Goal: Find contact information: Find contact information

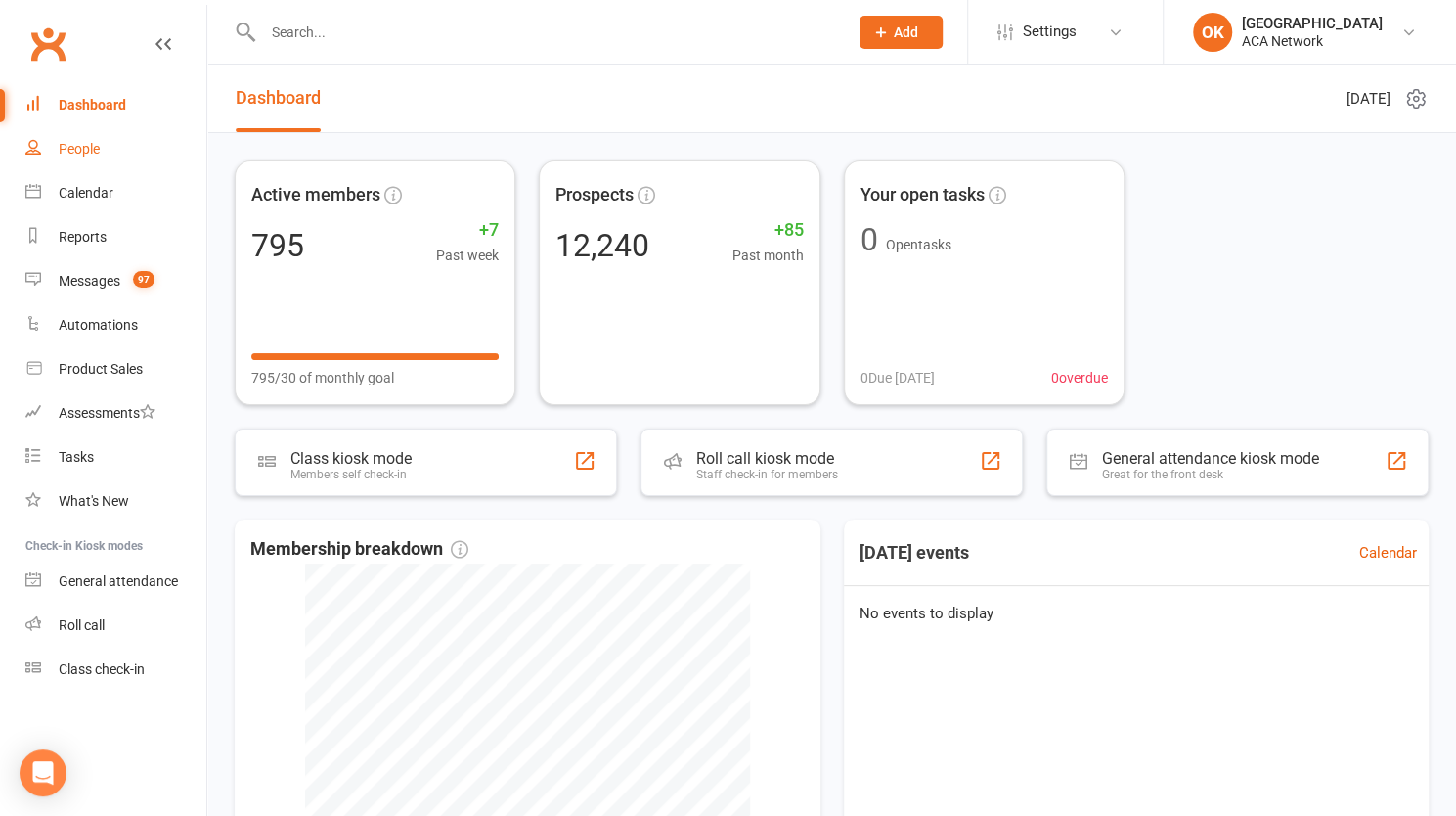
click at [87, 152] on div "People" at bounding box center [80, 149] width 41 height 16
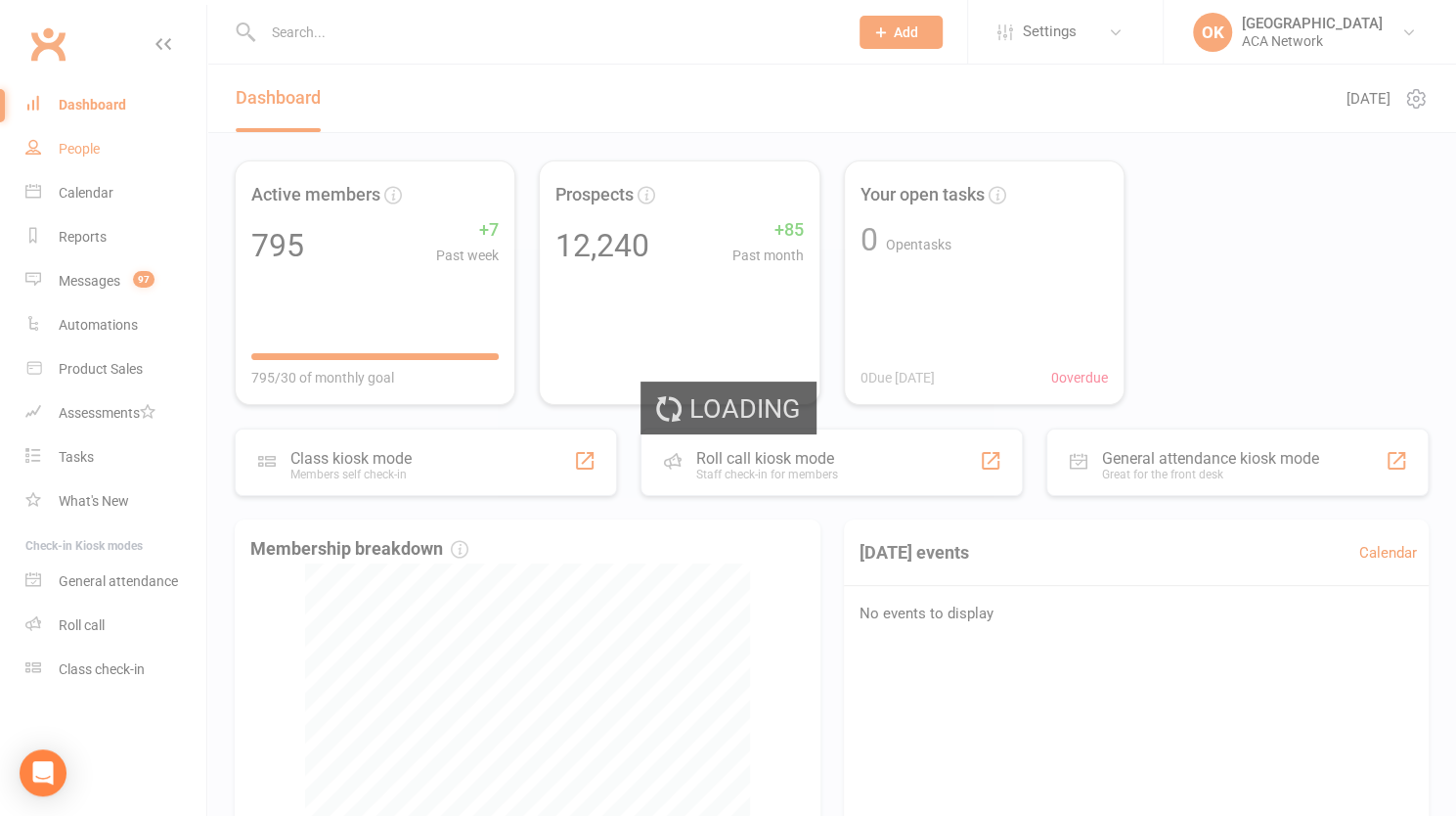
select select "25"
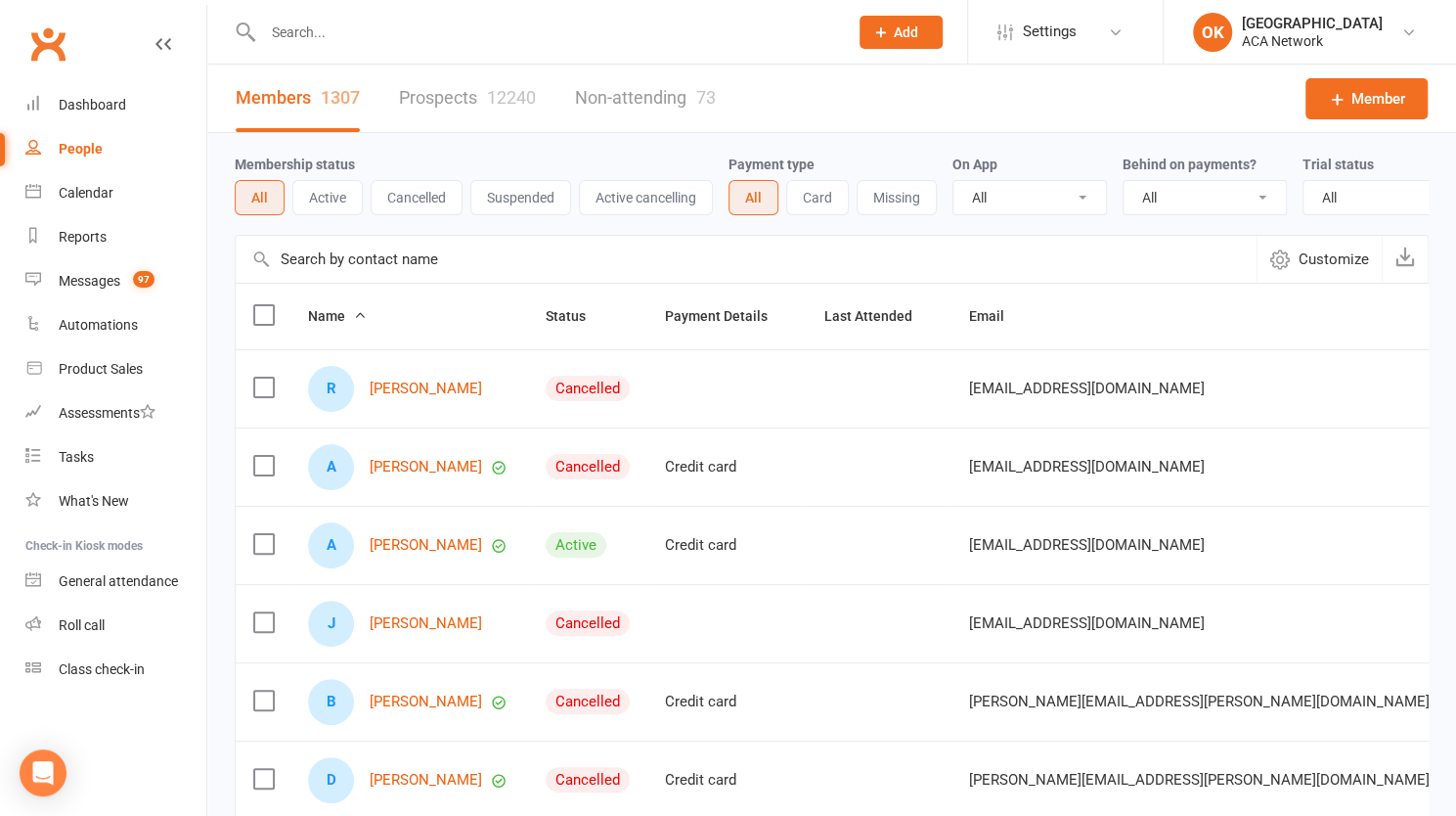
click at [352, 33] on input "text" at bounding box center [545, 32] width 576 height 28
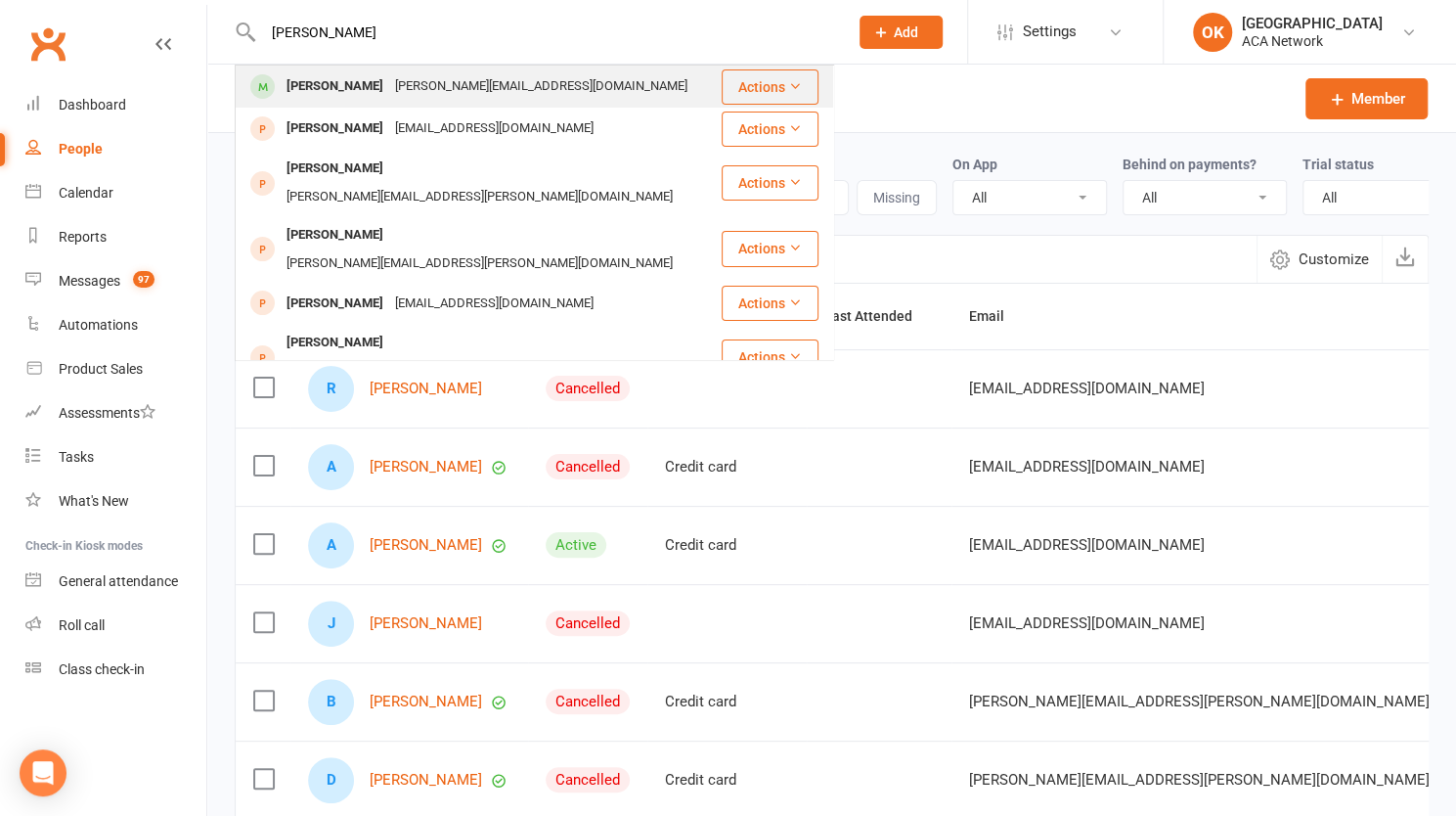
type input "[PERSON_NAME]"
click at [336, 78] on div "[PERSON_NAME]" at bounding box center [334, 87] width 108 height 29
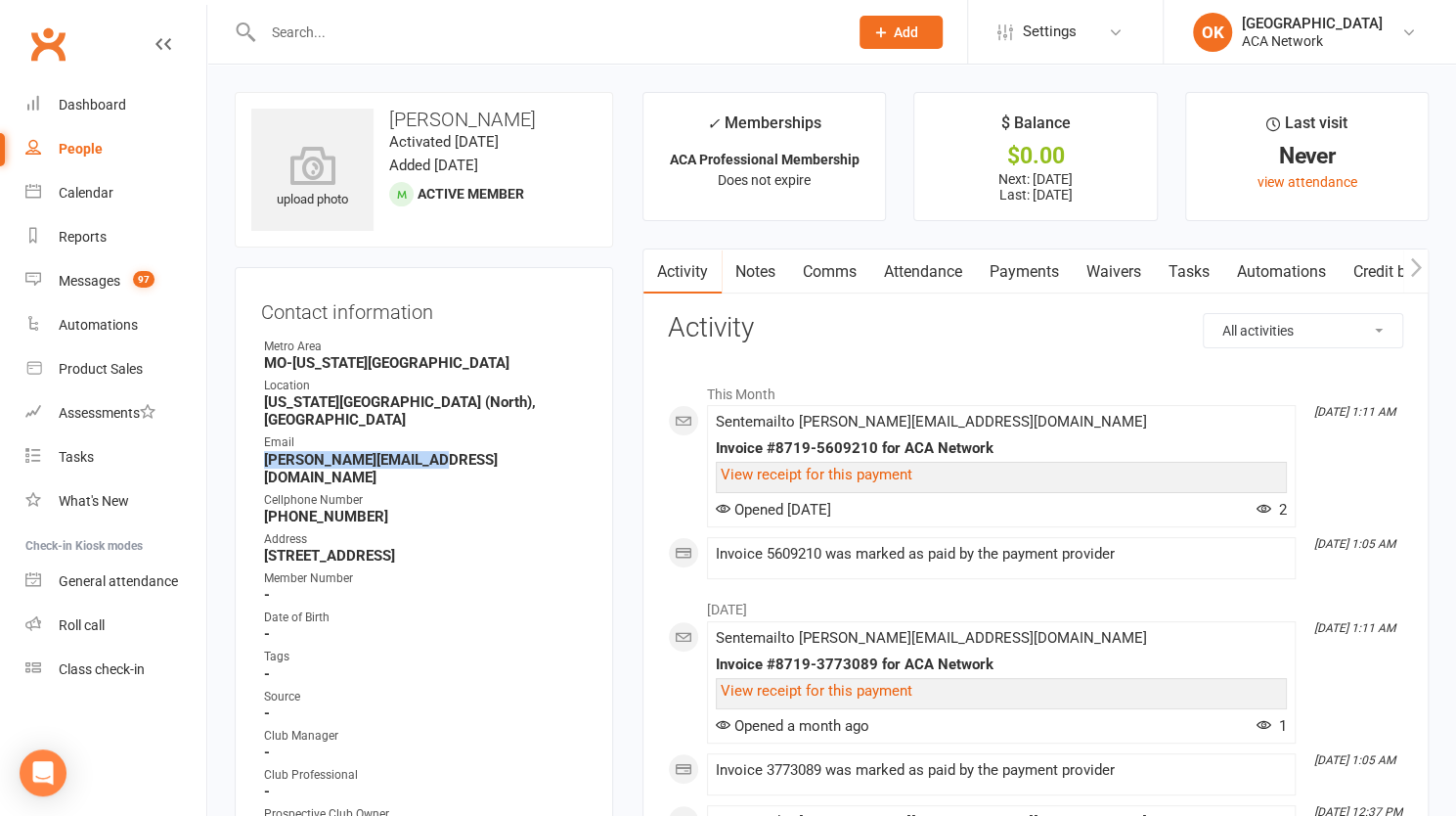
drag, startPoint x: 430, startPoint y: 439, endPoint x: 264, endPoint y: 447, distance: 166.2
click at [264, 451] on strong "[PERSON_NAME][EMAIL_ADDRESS][DOMAIN_NAME]" at bounding box center [425, 469] width 323 height 35
copy strong "[PERSON_NAME][EMAIL_ADDRESS][DOMAIN_NAME]"
click at [311, 26] on input "text" at bounding box center [545, 32] width 576 height 28
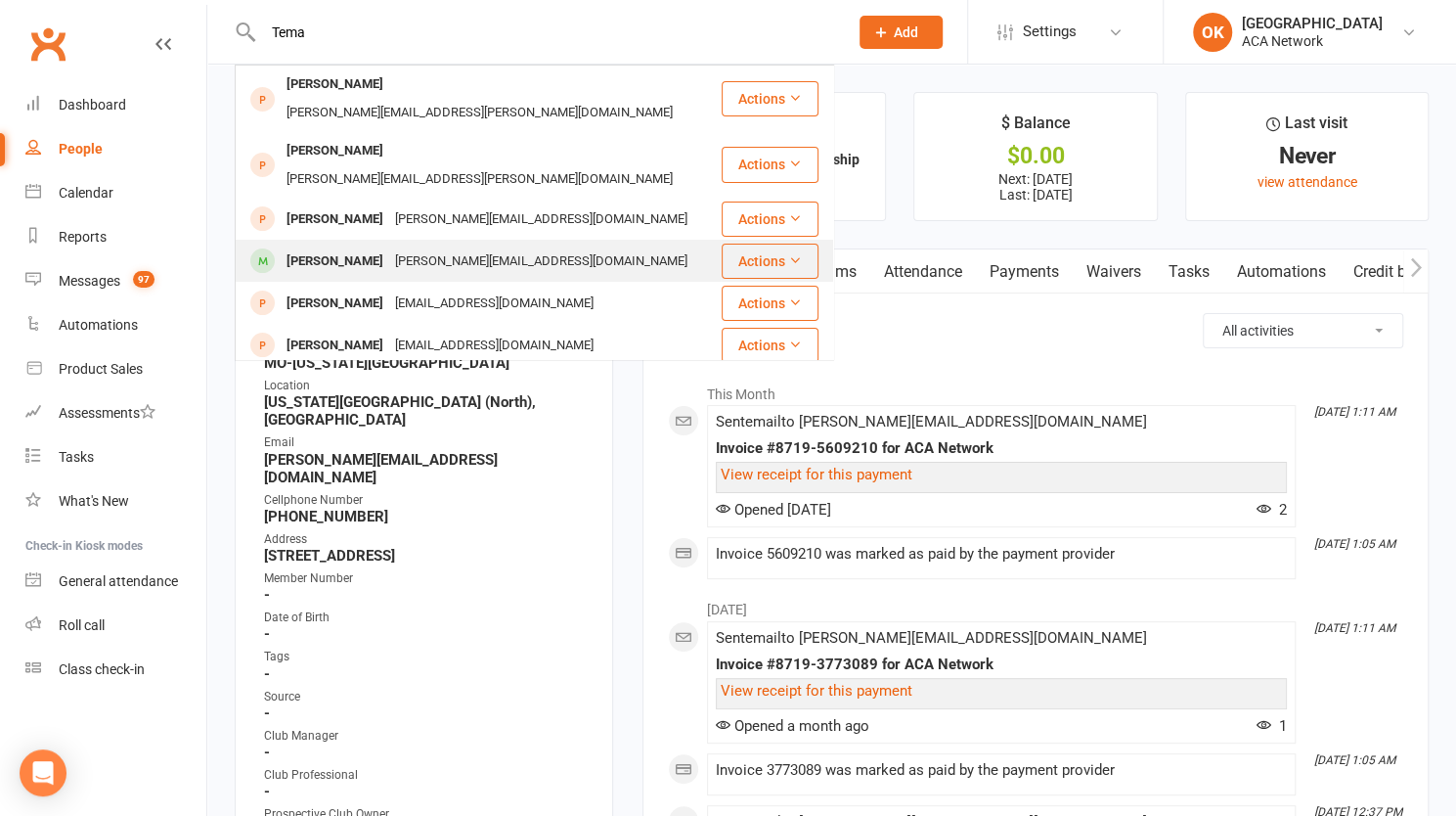
type input "Tema"
click at [327, 247] on div "[PERSON_NAME]" at bounding box center [334, 261] width 108 height 29
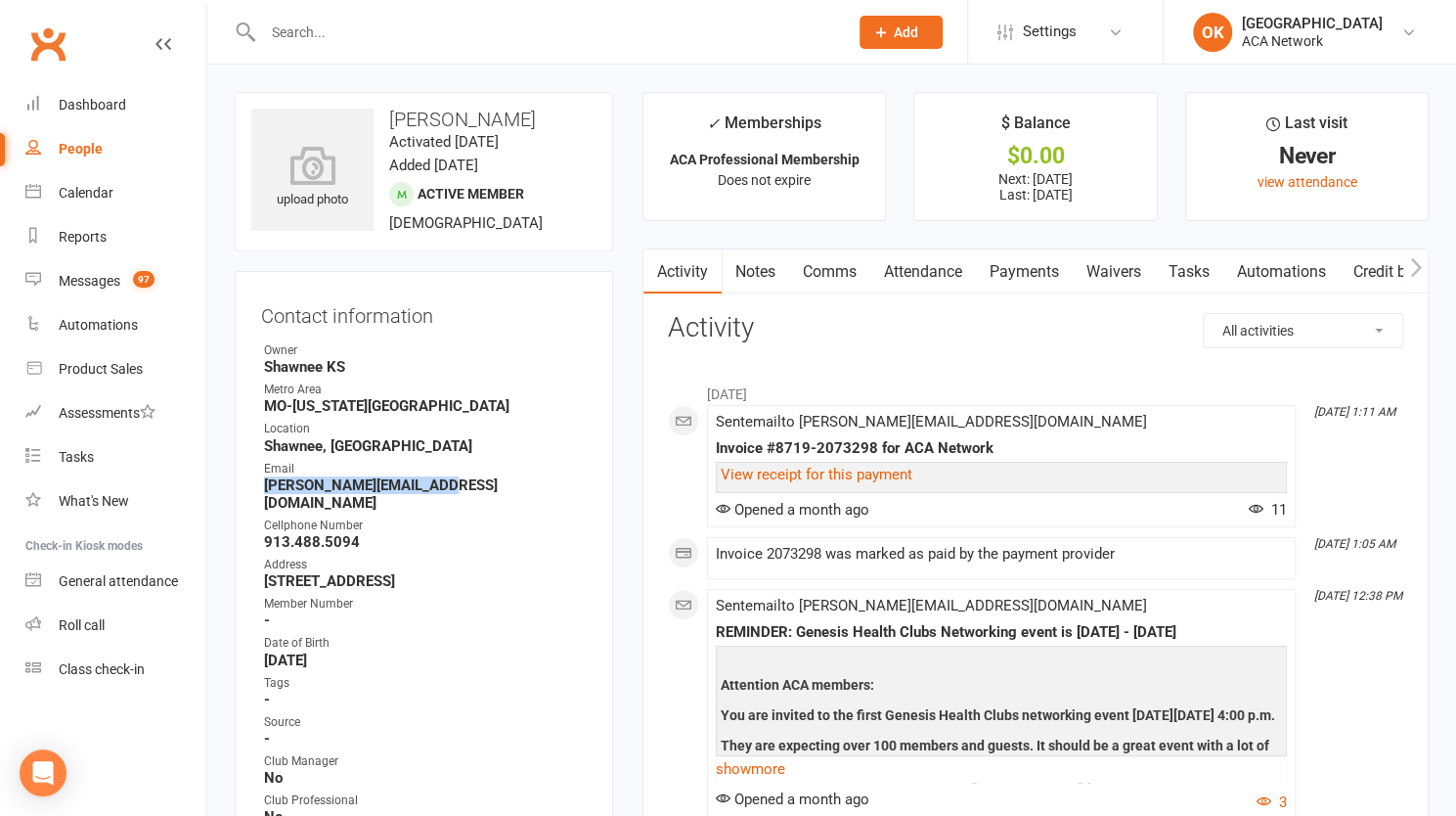
drag, startPoint x: 262, startPoint y: 482, endPoint x: 437, endPoint y: 488, distance: 175.1
click at [437, 488] on li "Email [PERSON_NAME][EMAIL_ADDRESS][DOMAIN_NAME]" at bounding box center [423, 485] width 326 height 52
copy strong "[PERSON_NAME][EMAIL_ADDRESS][DOMAIN_NAME]"
click at [332, 36] on input "text" at bounding box center [545, 32] width 576 height 28
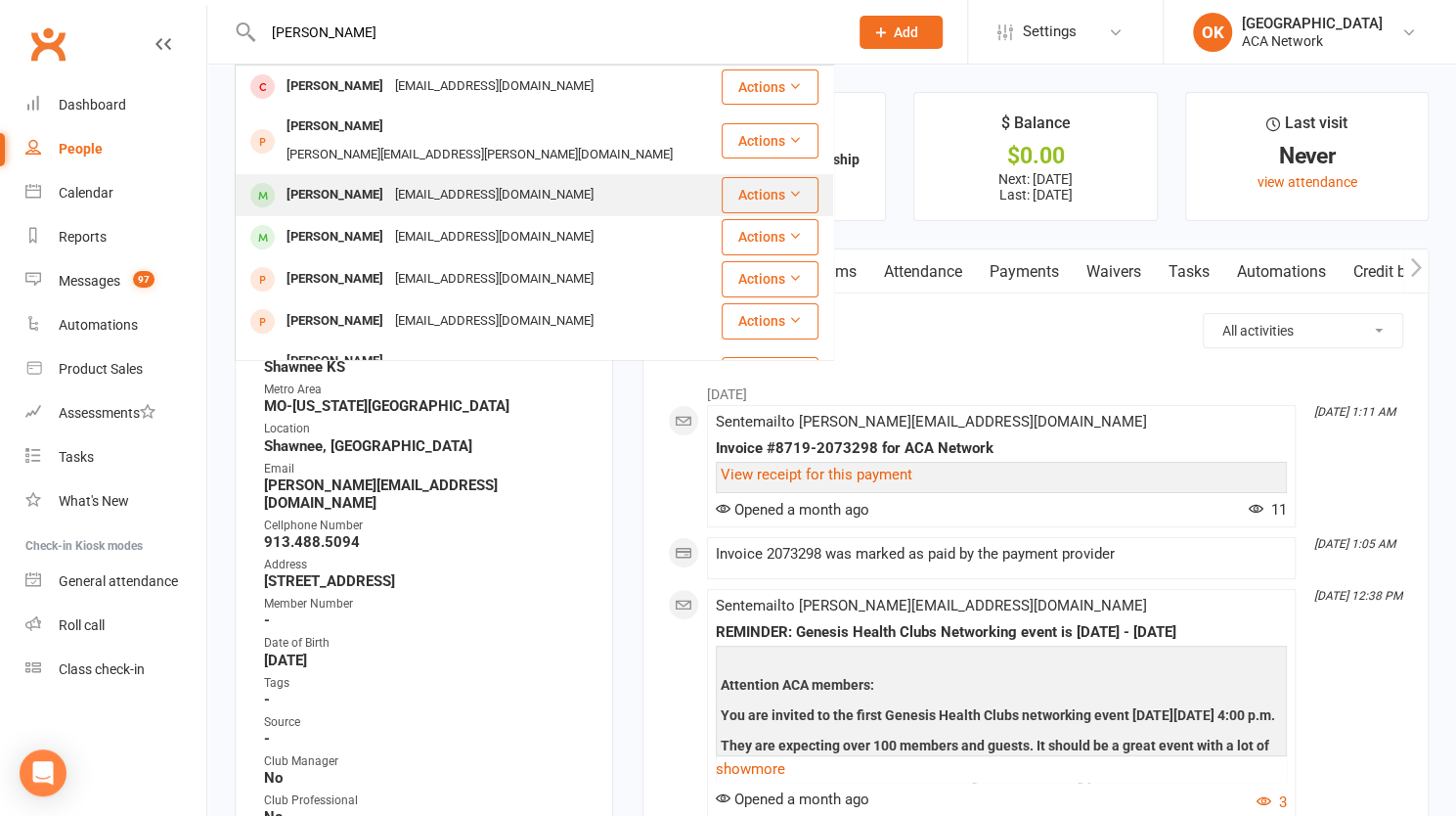
type input "[PERSON_NAME]"
click at [400, 181] on div "[EMAIL_ADDRESS][DOMAIN_NAME]" at bounding box center [495, 195] width 211 height 29
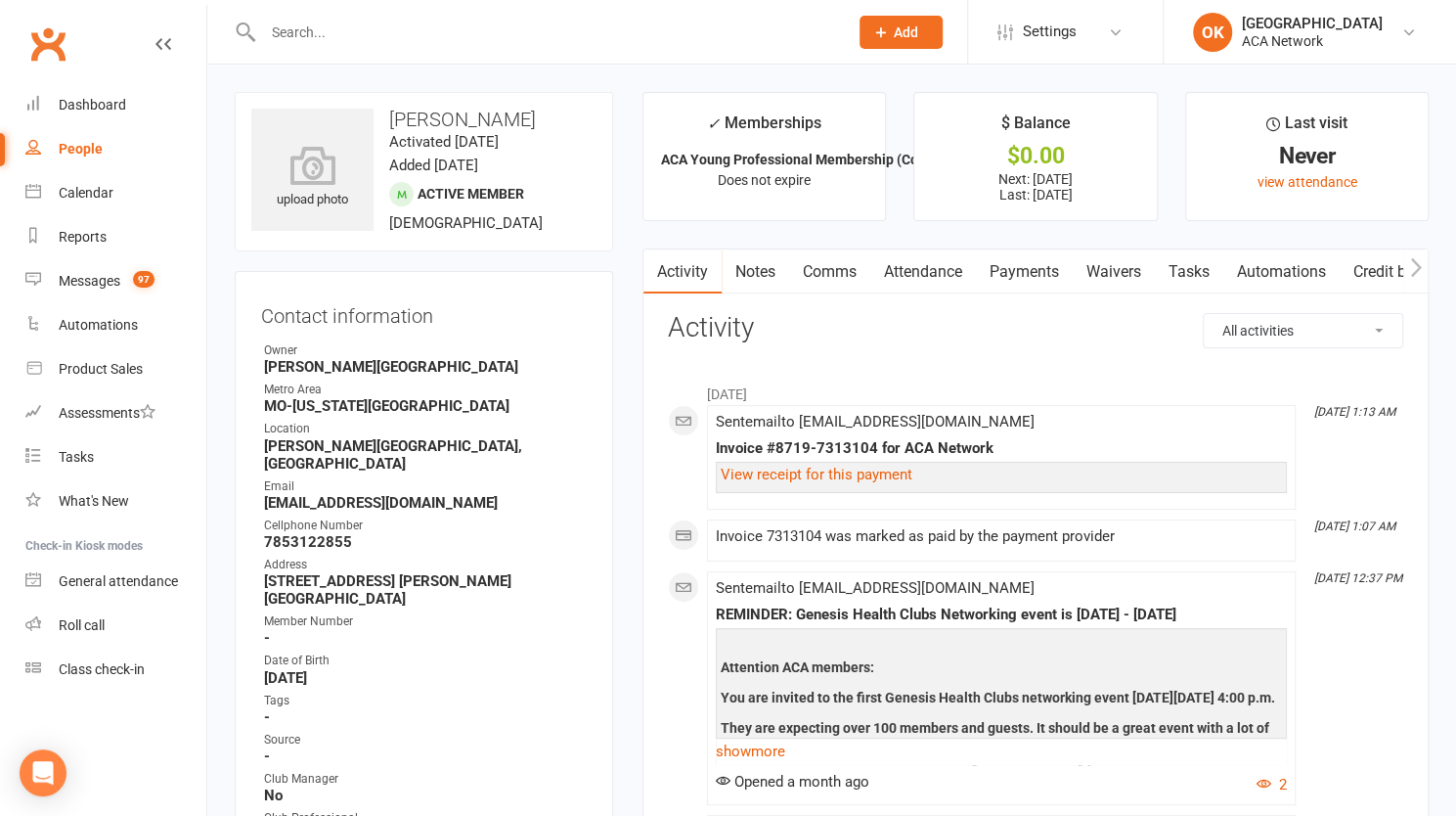
drag, startPoint x: 472, startPoint y: 482, endPoint x: 262, endPoint y: 491, distance: 210.2
click at [262, 491] on li "Email [EMAIL_ADDRESS][DOMAIN_NAME]" at bounding box center [423, 494] width 326 height 34
copy strong "[EMAIL_ADDRESS][DOMAIN_NAME]"
click at [382, 42] on input "text" at bounding box center [545, 32] width 576 height 28
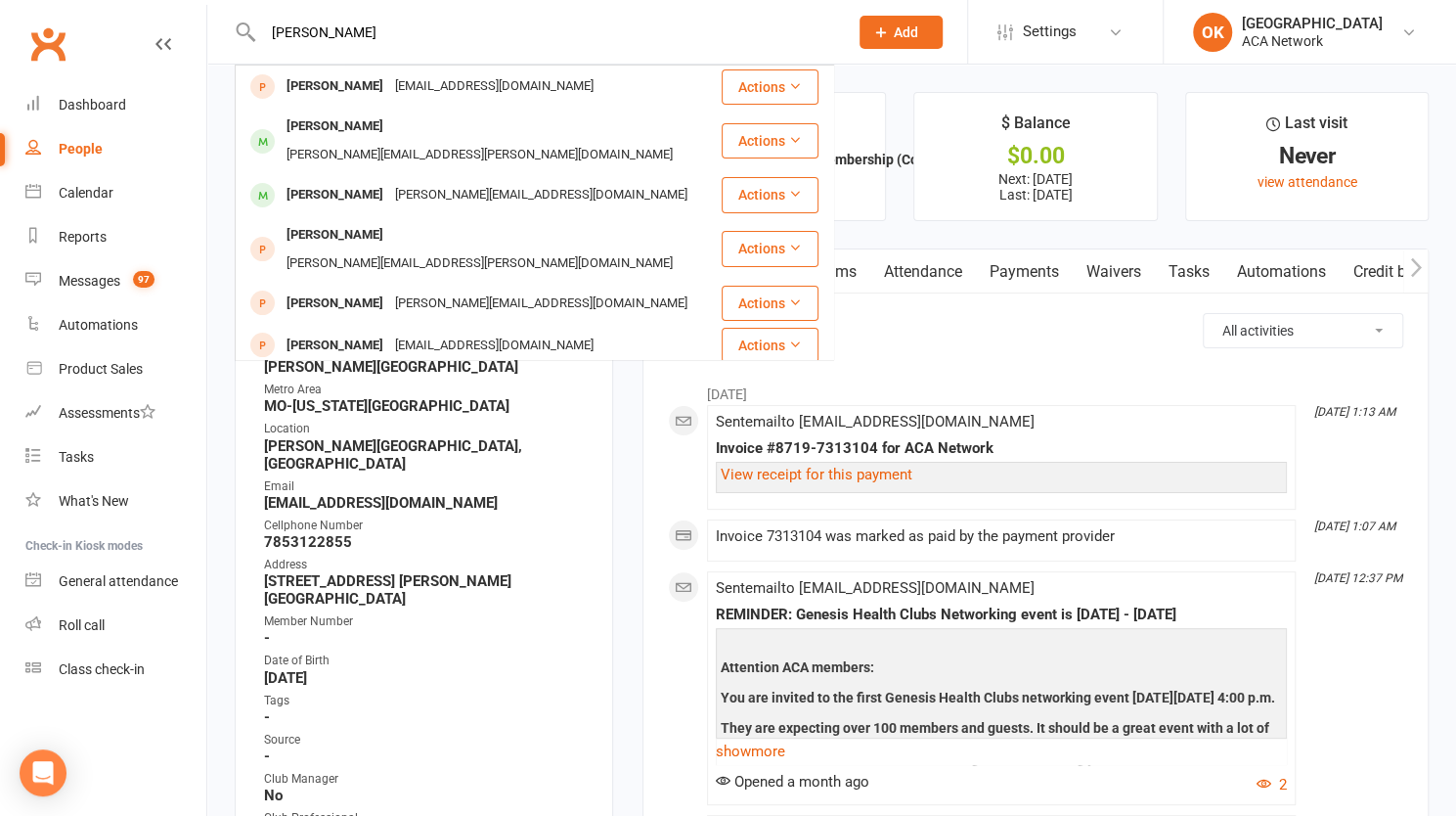
click at [270, 36] on input "[PERSON_NAME]" at bounding box center [545, 32] width 576 height 28
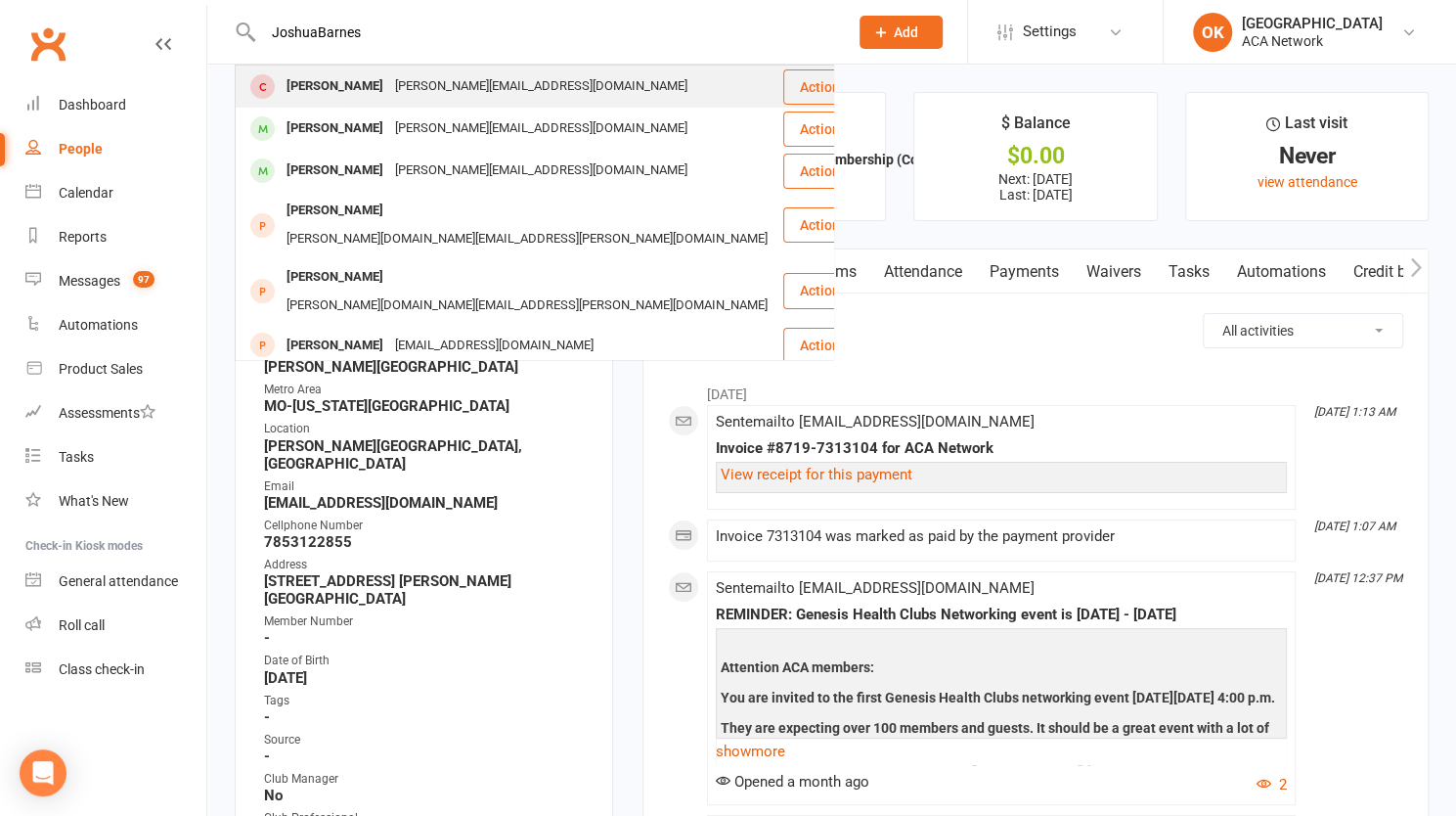
type input "JoshuaBarnes"
click at [372, 91] on div "[PERSON_NAME]" at bounding box center [334, 87] width 108 height 29
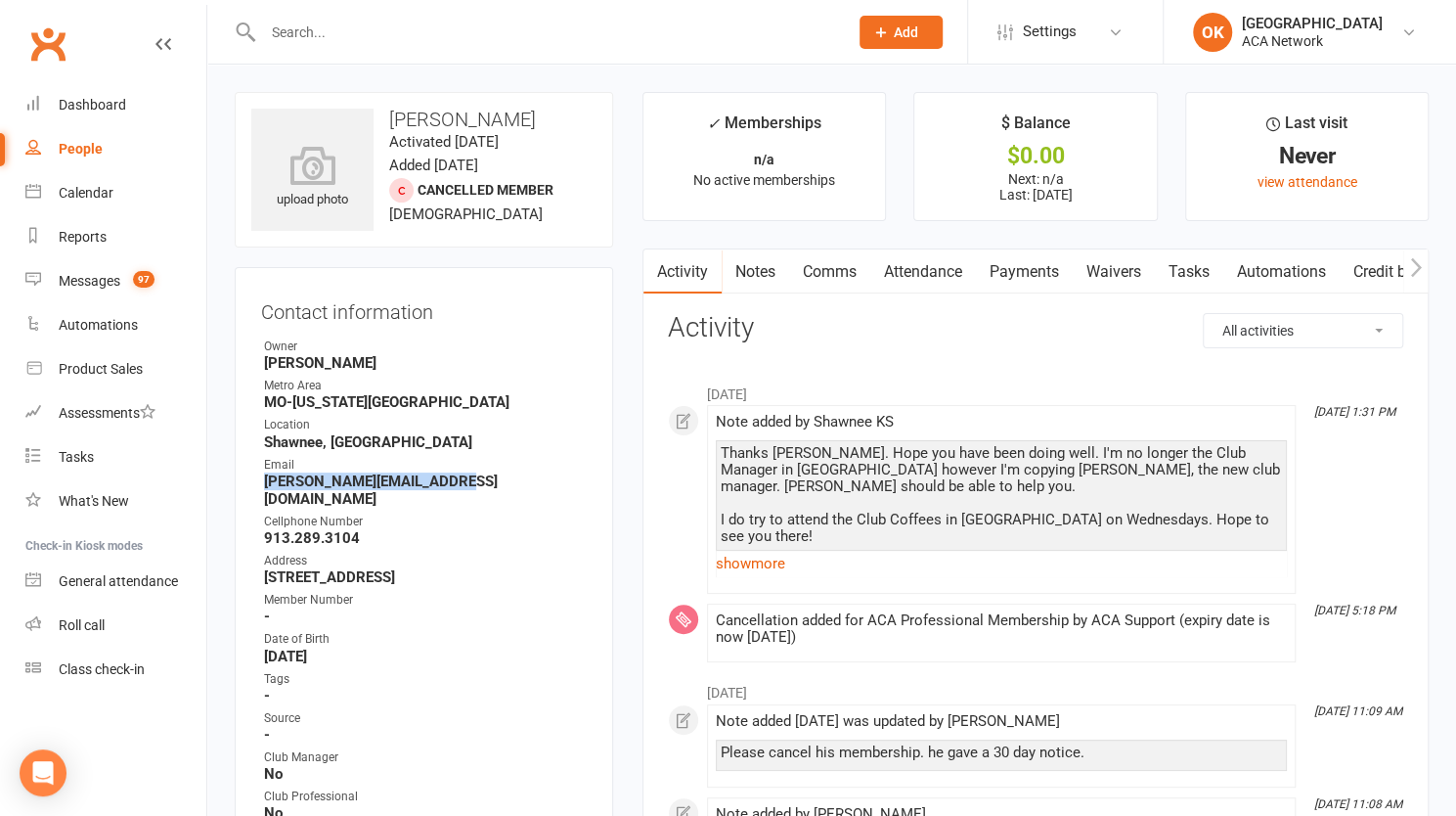
drag, startPoint x: 448, startPoint y: 483, endPoint x: 264, endPoint y: 488, distance: 184.1
click at [264, 488] on strong "[PERSON_NAME][EMAIL_ADDRESS][DOMAIN_NAME]" at bounding box center [425, 490] width 323 height 35
copy strong "[PERSON_NAME][EMAIL_ADDRESS][DOMAIN_NAME]"
click at [354, 22] on input "text" at bounding box center [545, 32] width 576 height 28
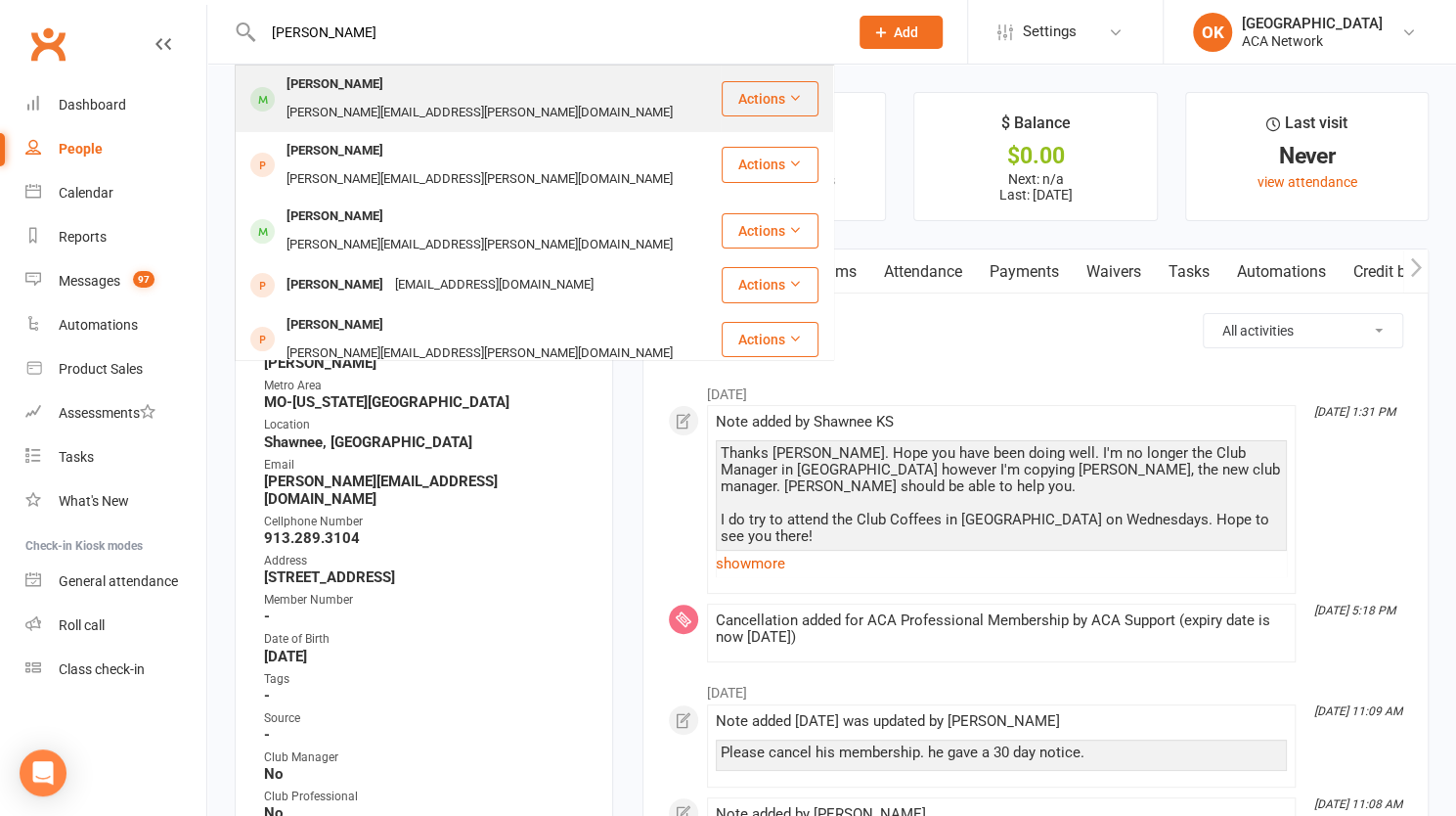
type input "[PERSON_NAME]"
click at [386, 98] on div "[PERSON_NAME][EMAIL_ADDRESS][PERSON_NAME][DOMAIN_NAME]" at bounding box center [479, 112] width 398 height 29
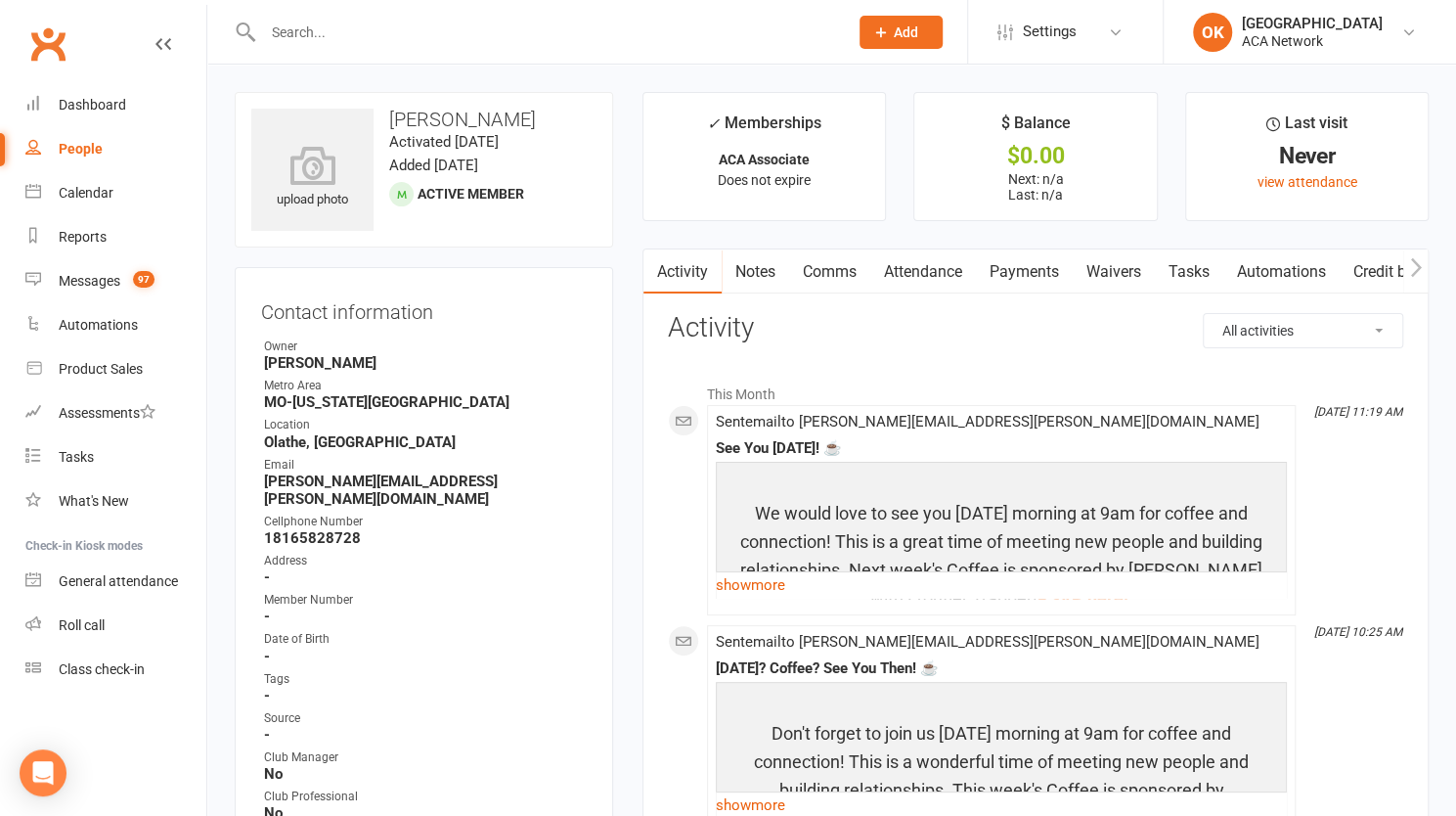
click at [395, 31] on input "text" at bounding box center [545, 32] width 576 height 28
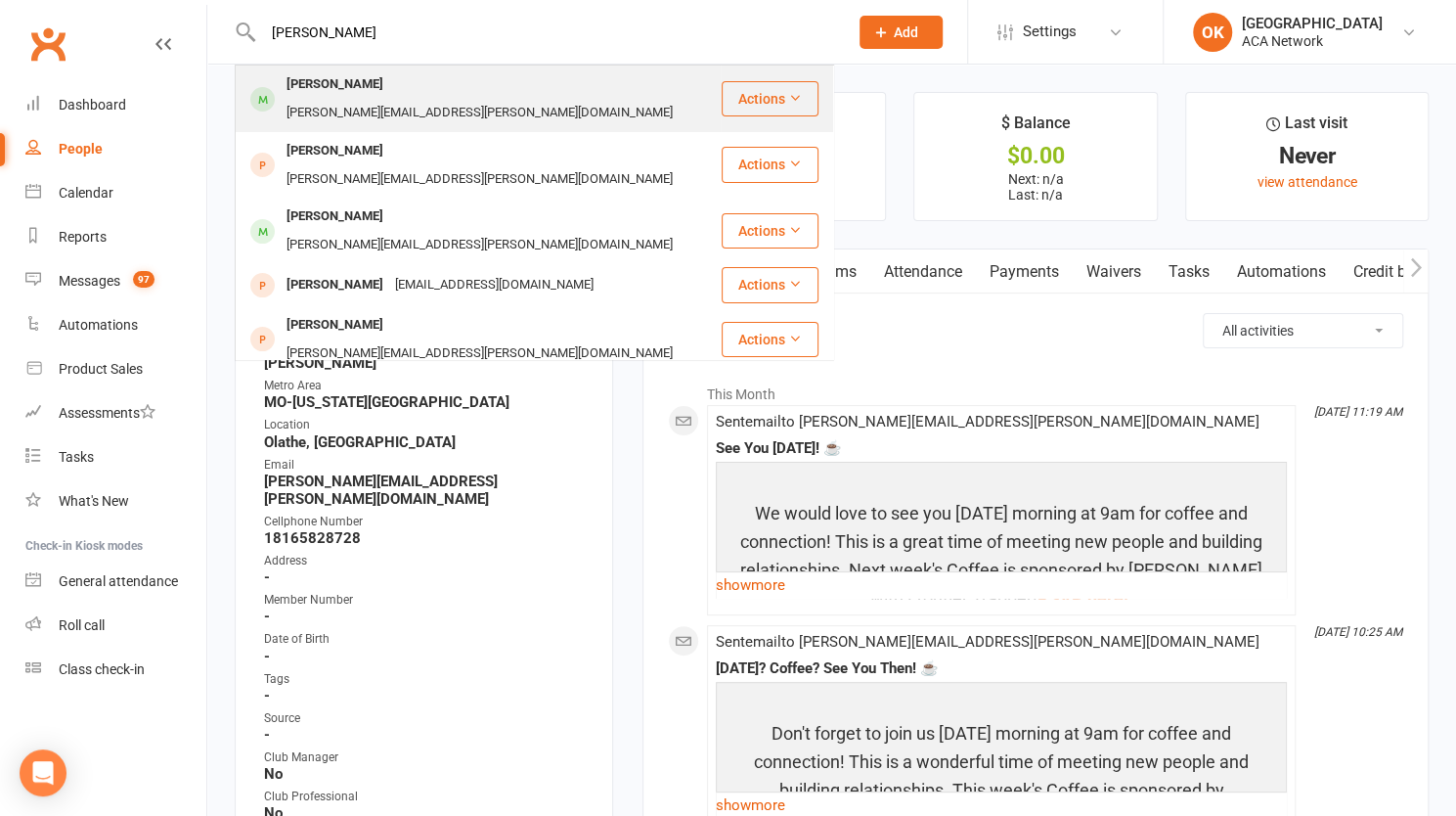
type input "[PERSON_NAME]"
click at [394, 98] on div "[PERSON_NAME][EMAIL_ADDRESS][PERSON_NAME][DOMAIN_NAME]" at bounding box center [479, 112] width 398 height 29
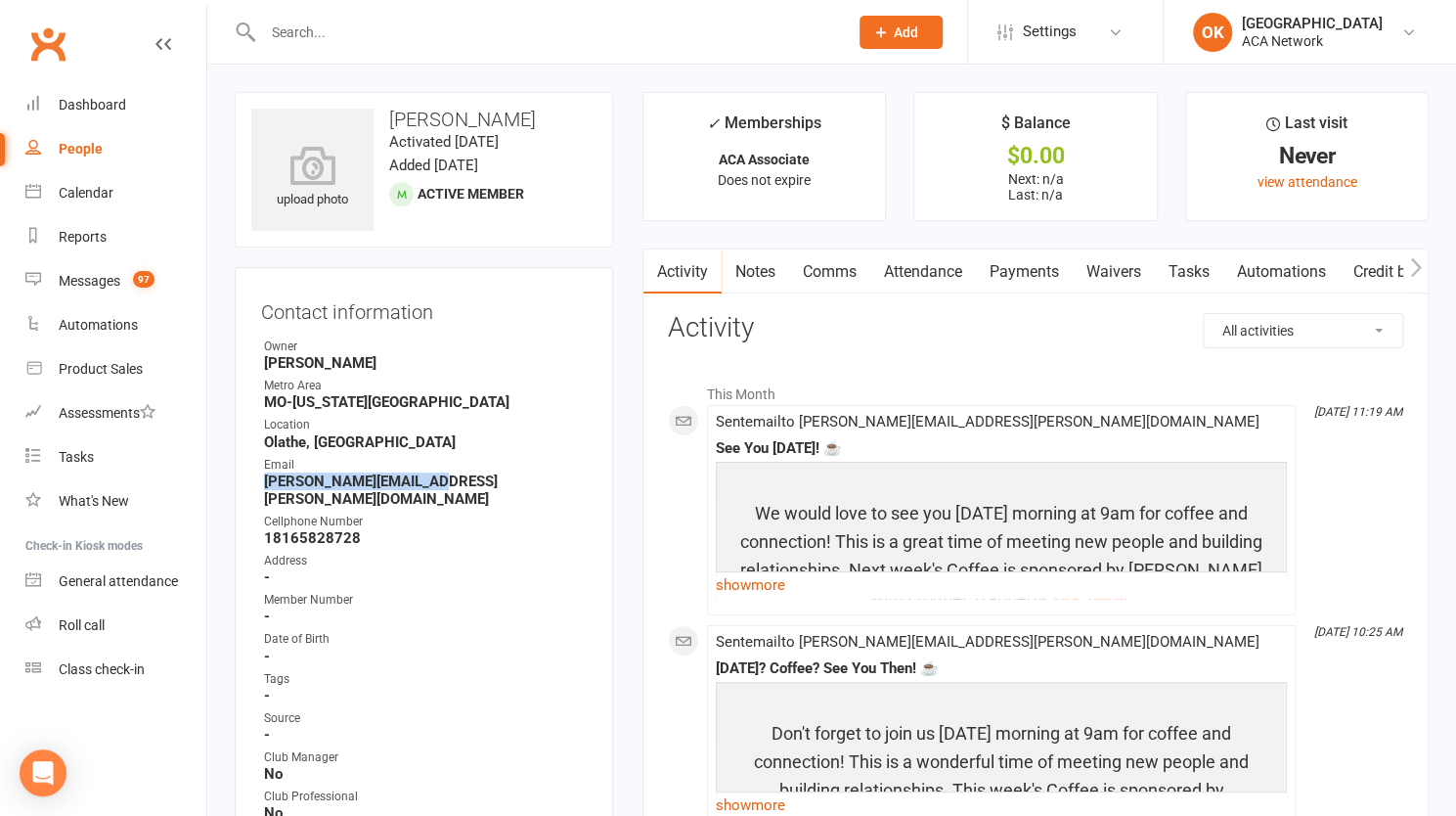
drag, startPoint x: 430, startPoint y: 480, endPoint x: 266, endPoint y: 482, distance: 164.0
click at [266, 482] on strong "[PERSON_NAME][EMAIL_ADDRESS][PERSON_NAME][DOMAIN_NAME]" at bounding box center [425, 490] width 323 height 35
copy strong "[PERSON_NAME][EMAIL_ADDRESS][PERSON_NAME][DOMAIN_NAME]"
click at [346, 19] on input "text" at bounding box center [545, 32] width 576 height 28
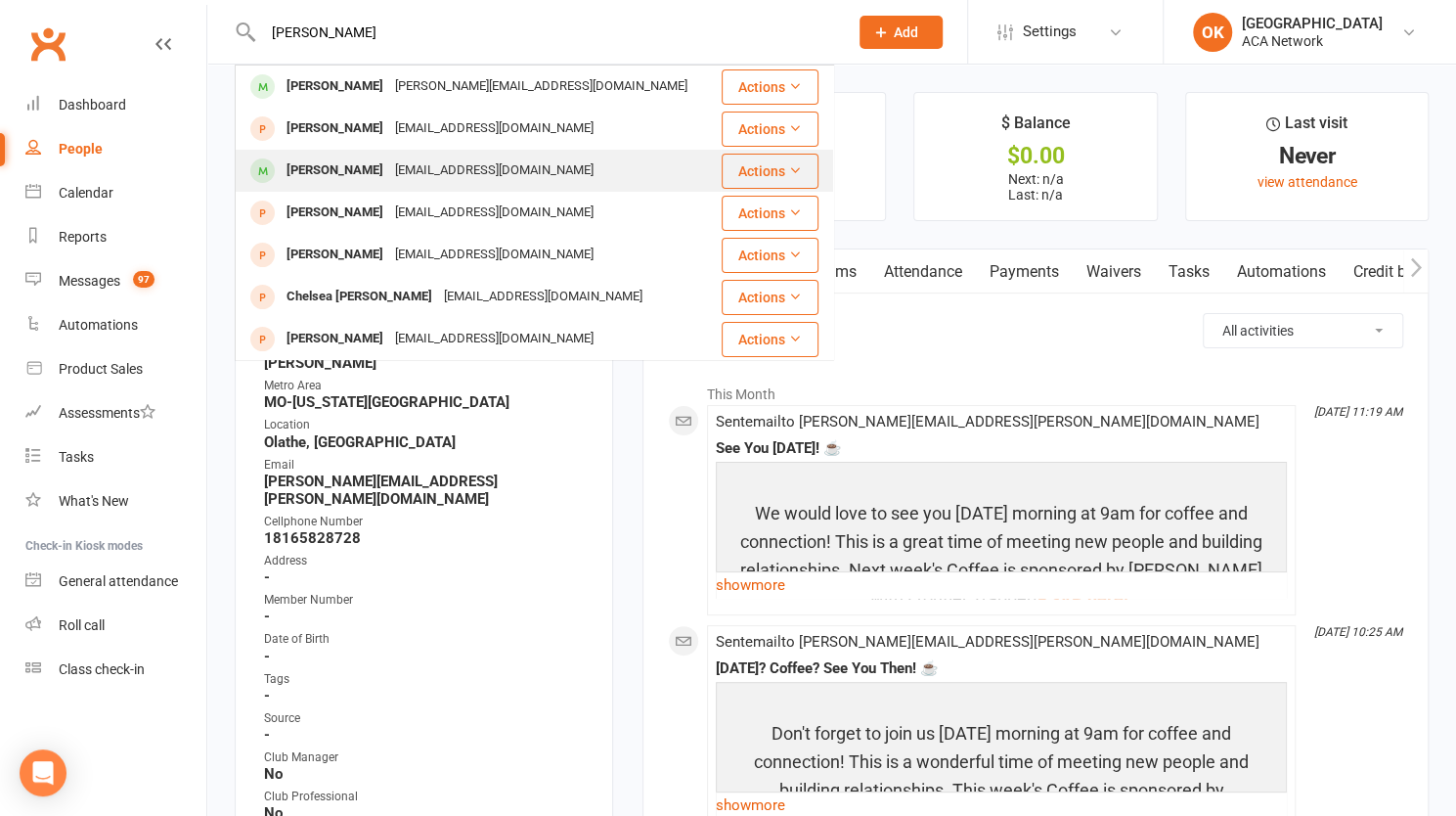
type input "[PERSON_NAME]"
click at [390, 166] on div "[EMAIL_ADDRESS][DOMAIN_NAME]" at bounding box center [495, 170] width 211 height 29
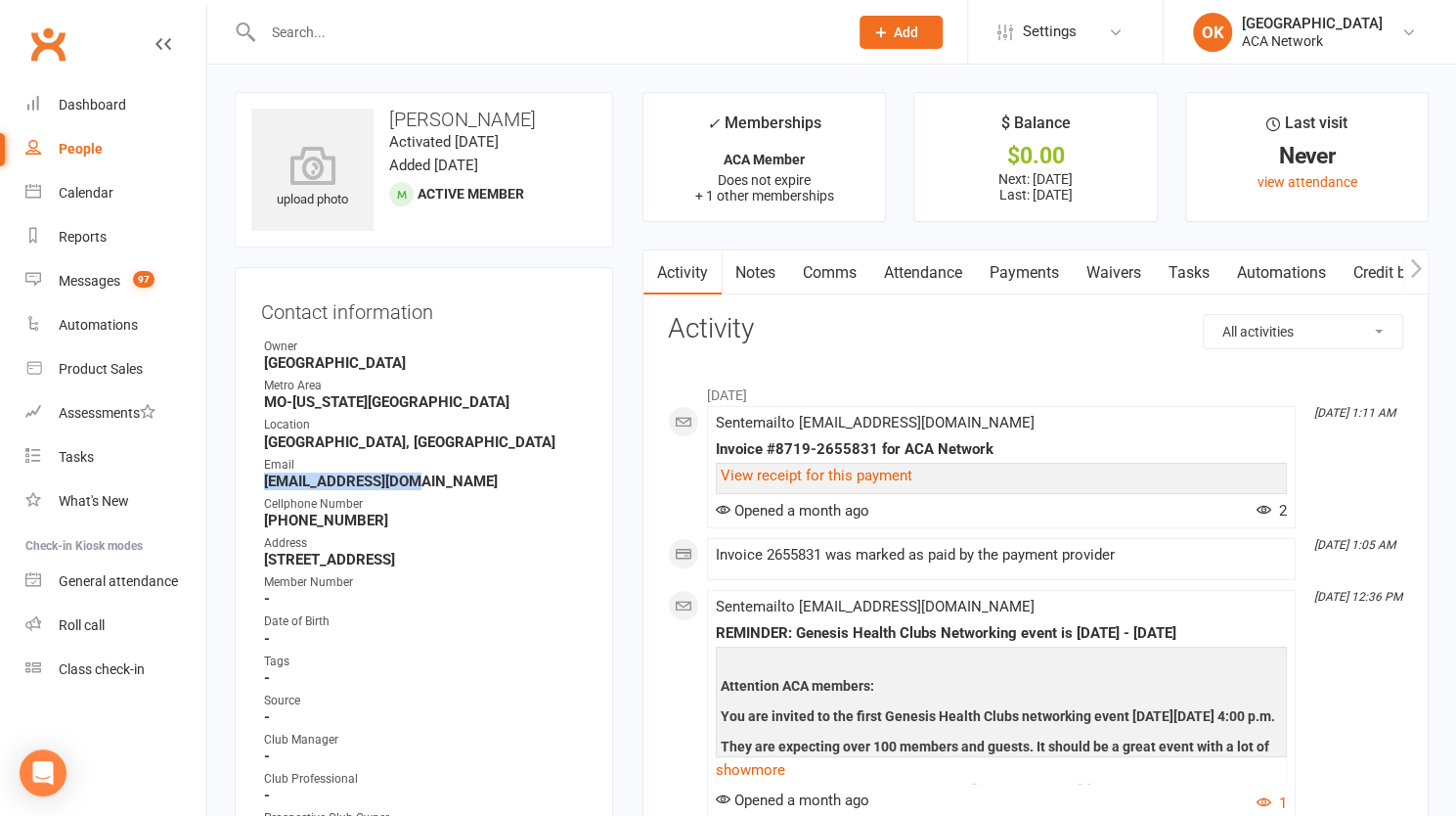
drag, startPoint x: 414, startPoint y: 479, endPoint x: 260, endPoint y: 478, distance: 154.0
click at [260, 478] on div "Contact information Owner [GEOGRAPHIC_DATA] [GEOGRAPHIC_DATA]-[US_STATE][GEOGRA…" at bounding box center [424, 647] width 379 height 760
copy strong "[EMAIL_ADDRESS][DOMAIN_NAME]"
click at [317, 17] on div at bounding box center [534, 31] width 599 height 64
click at [316, 27] on input "text" at bounding box center [545, 32] width 576 height 28
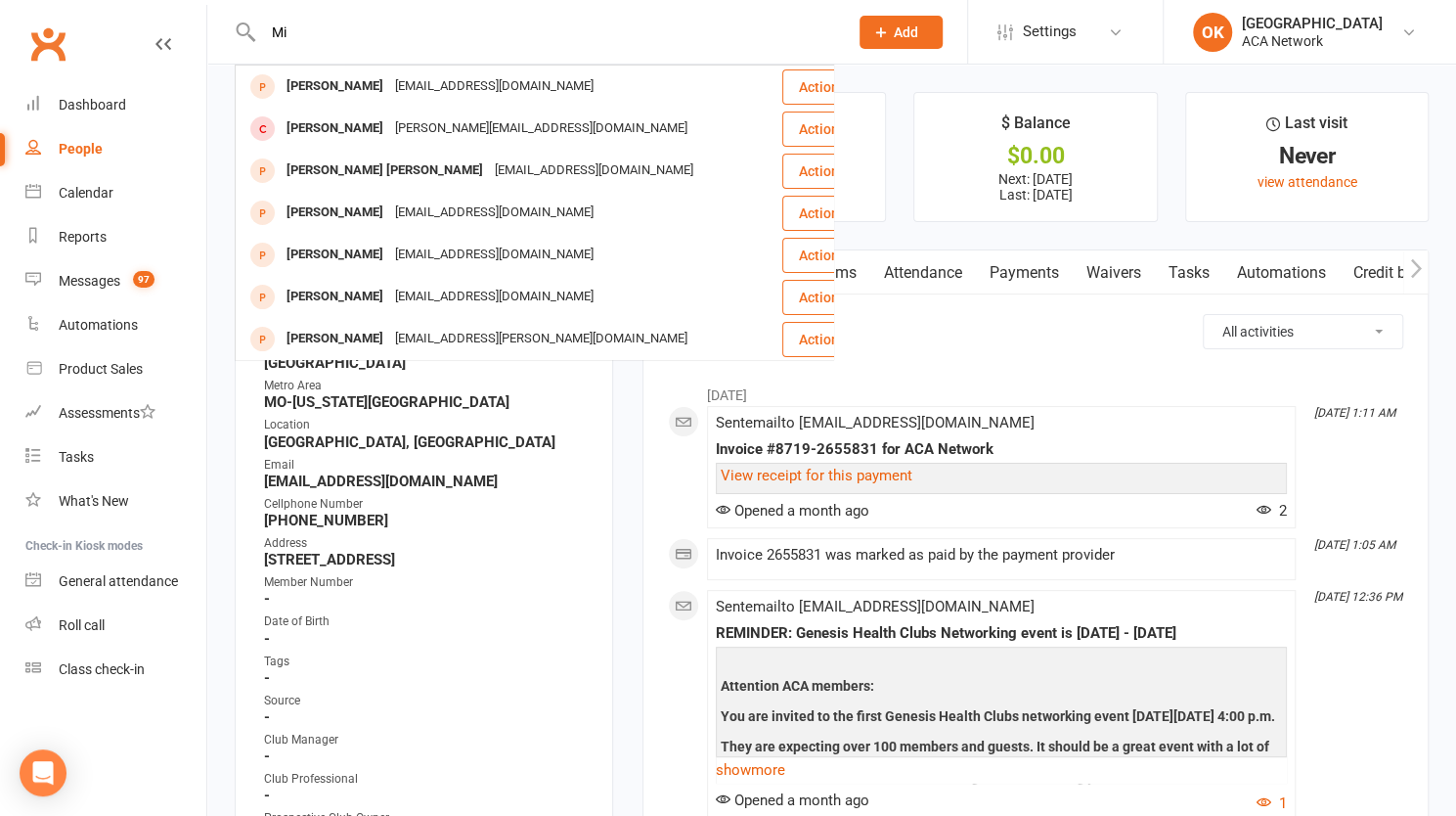
type input "M"
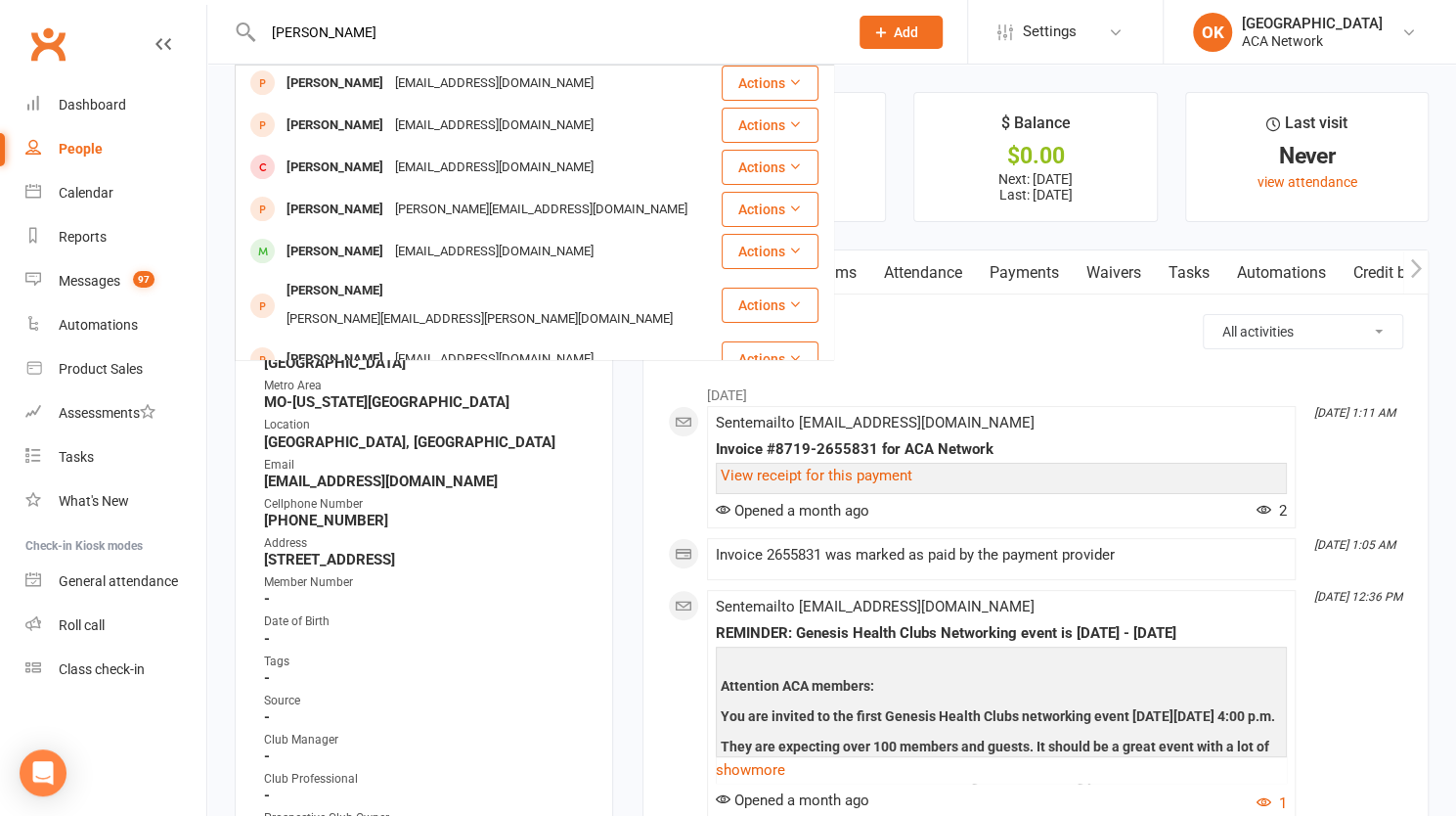
scroll to position [293, 0]
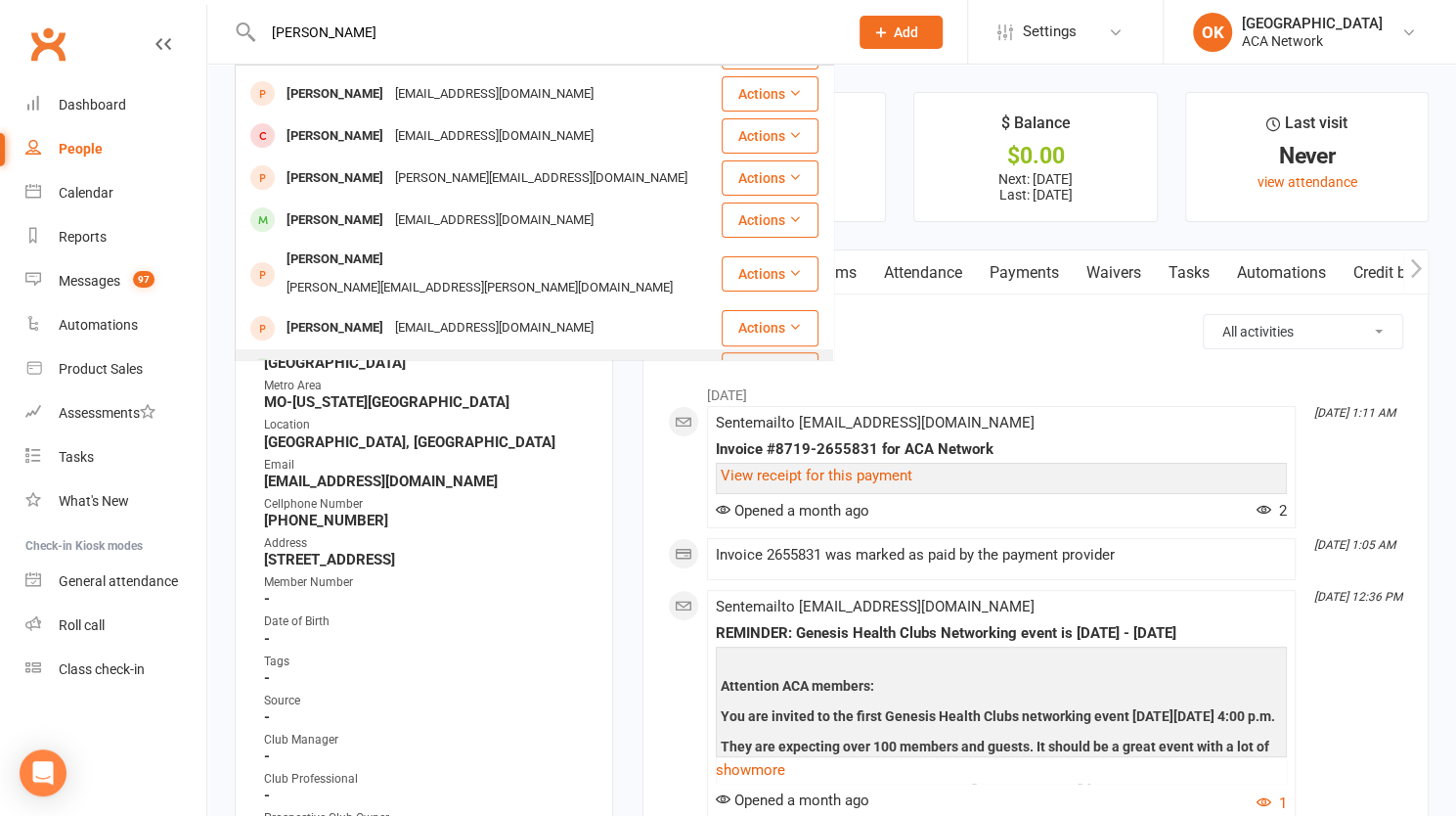
type input "[PERSON_NAME]"
click at [447, 356] on div "[PERSON_NAME][EMAIL_ADDRESS][DOMAIN_NAME]" at bounding box center [541, 370] width 304 height 29
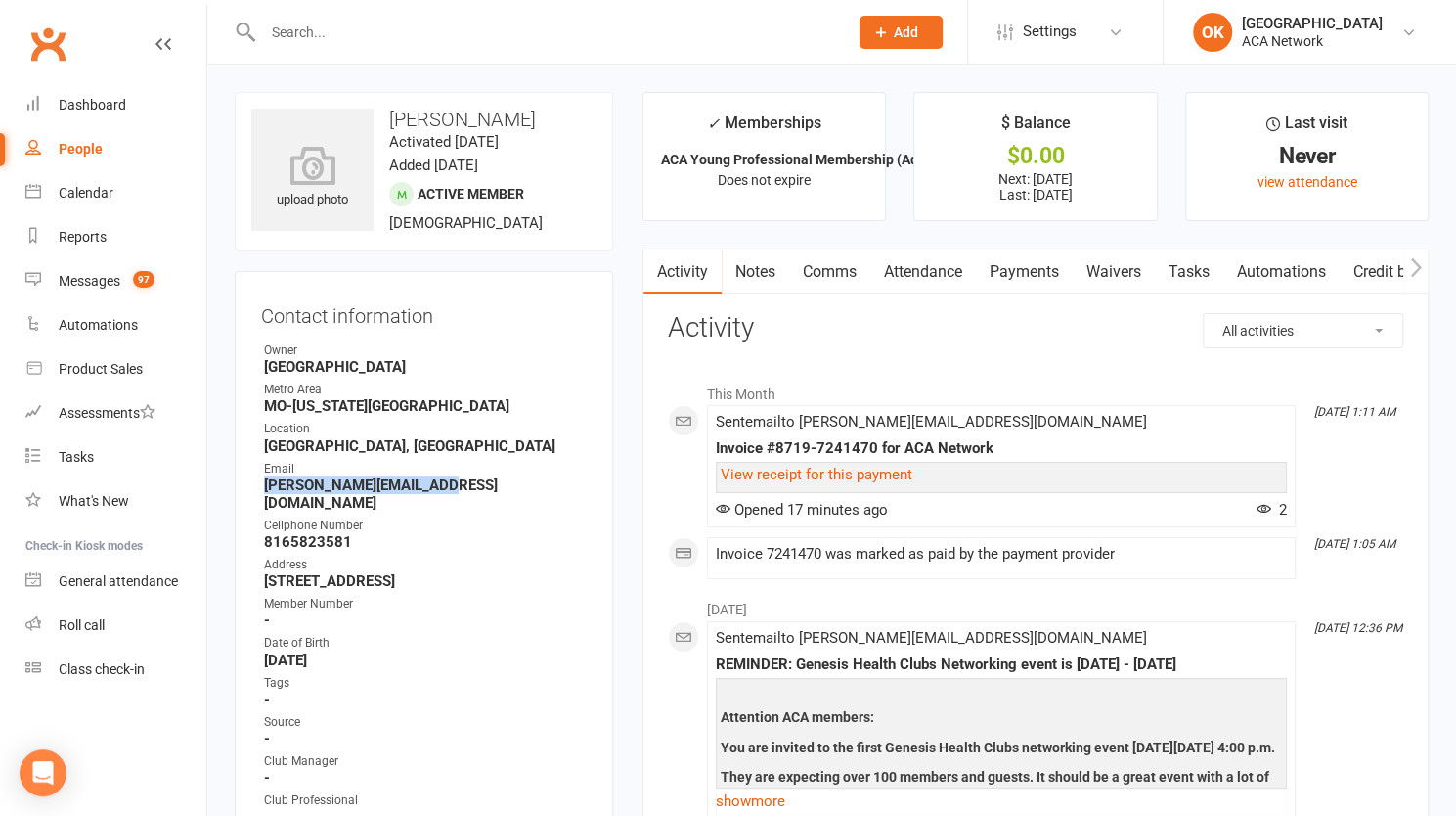
drag, startPoint x: 434, startPoint y: 486, endPoint x: 261, endPoint y: 490, distance: 173.0
click at [261, 490] on li "Email [PERSON_NAME][EMAIL_ADDRESS][DOMAIN_NAME]" at bounding box center [423, 485] width 326 height 52
copy strong "[PERSON_NAME][EMAIL_ADDRESS][DOMAIN_NAME]"
click at [358, 31] on input "text" at bounding box center [545, 32] width 576 height 28
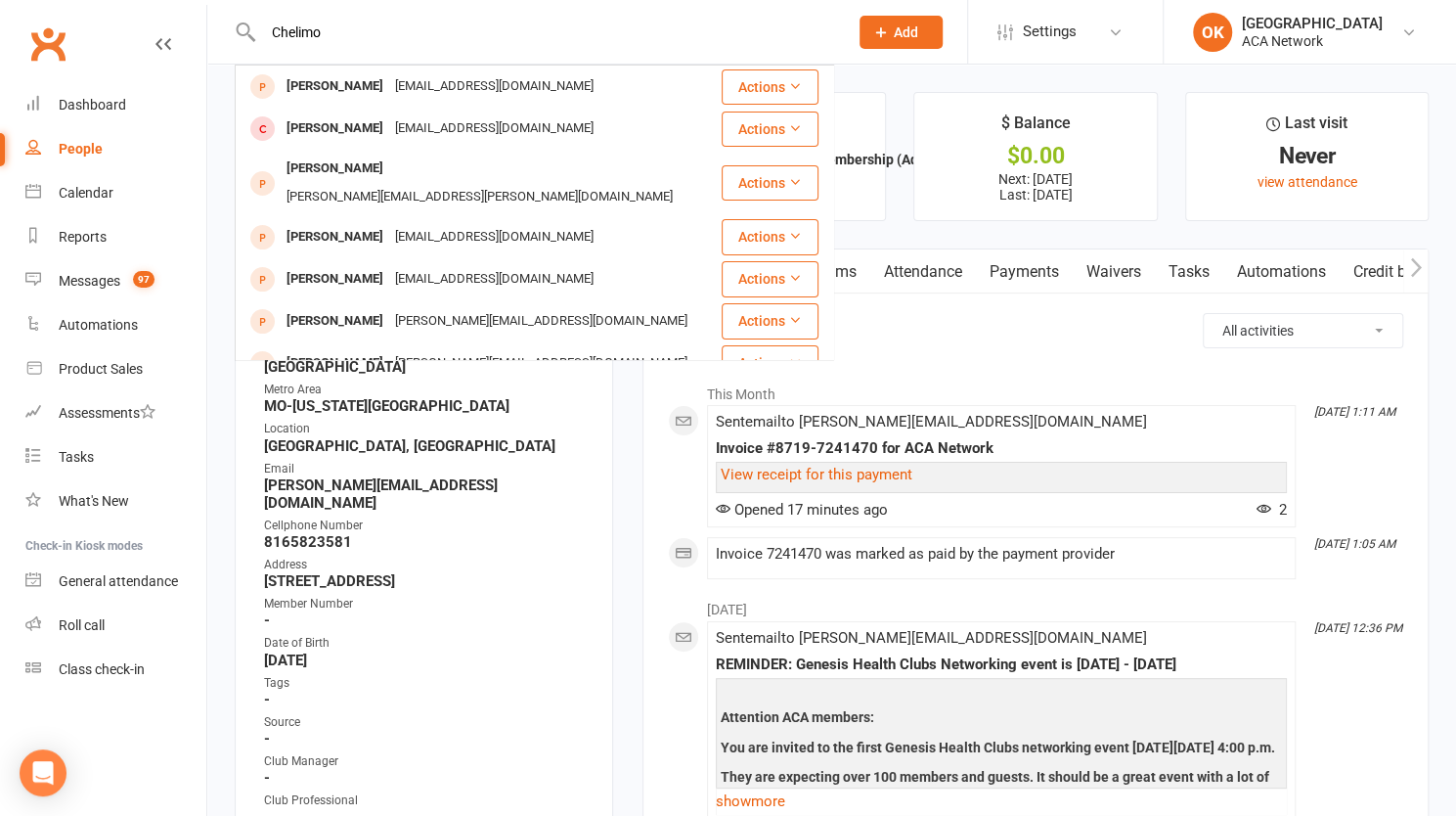
drag, startPoint x: 342, startPoint y: 32, endPoint x: 260, endPoint y: 41, distance: 82.5
click at [260, 41] on input "Chelimo" at bounding box center [545, 32] width 576 height 28
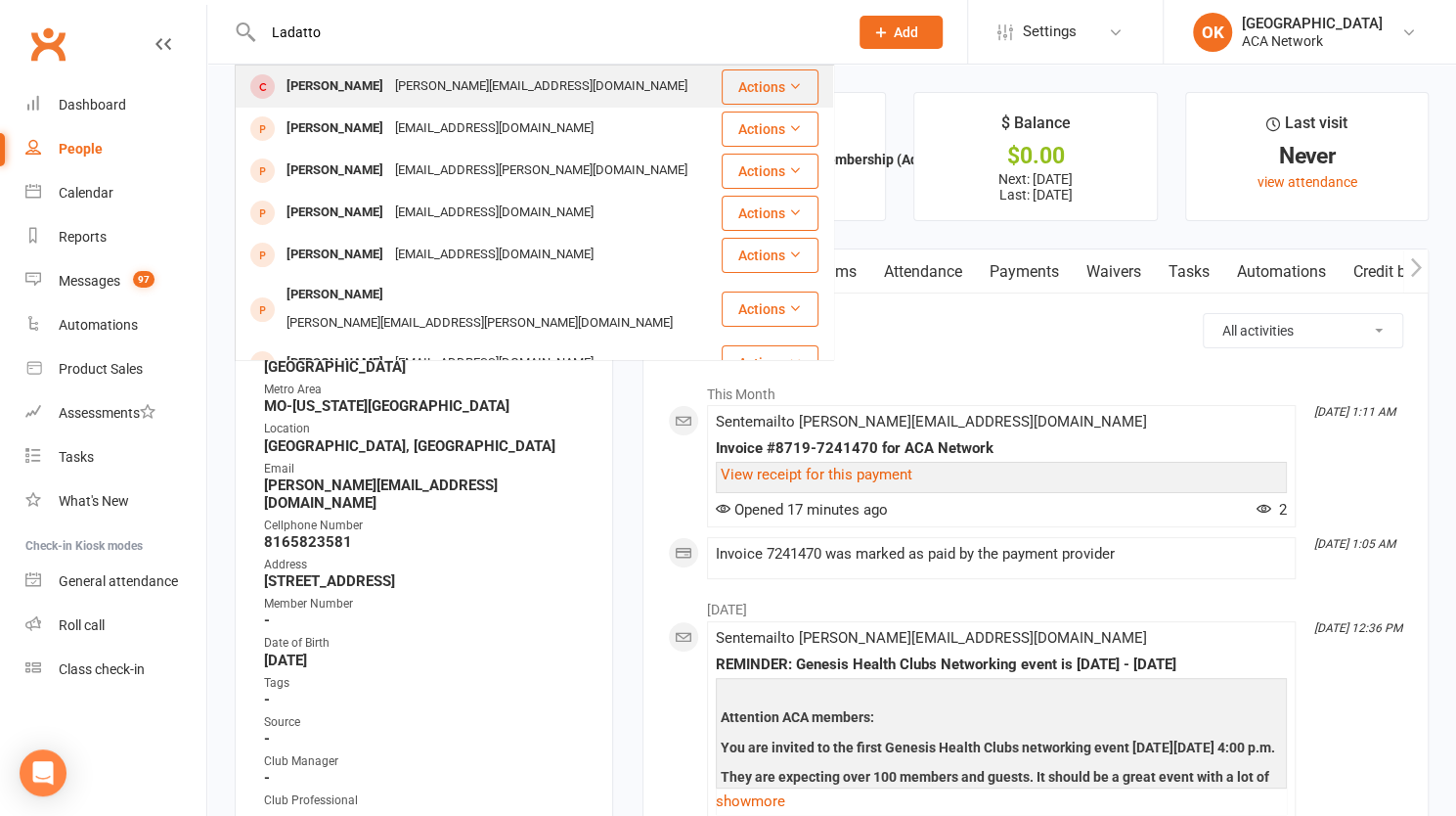
type input "Ladatto"
click at [466, 80] on div "[PERSON_NAME][EMAIL_ADDRESS][DOMAIN_NAME]" at bounding box center [541, 87] width 304 height 29
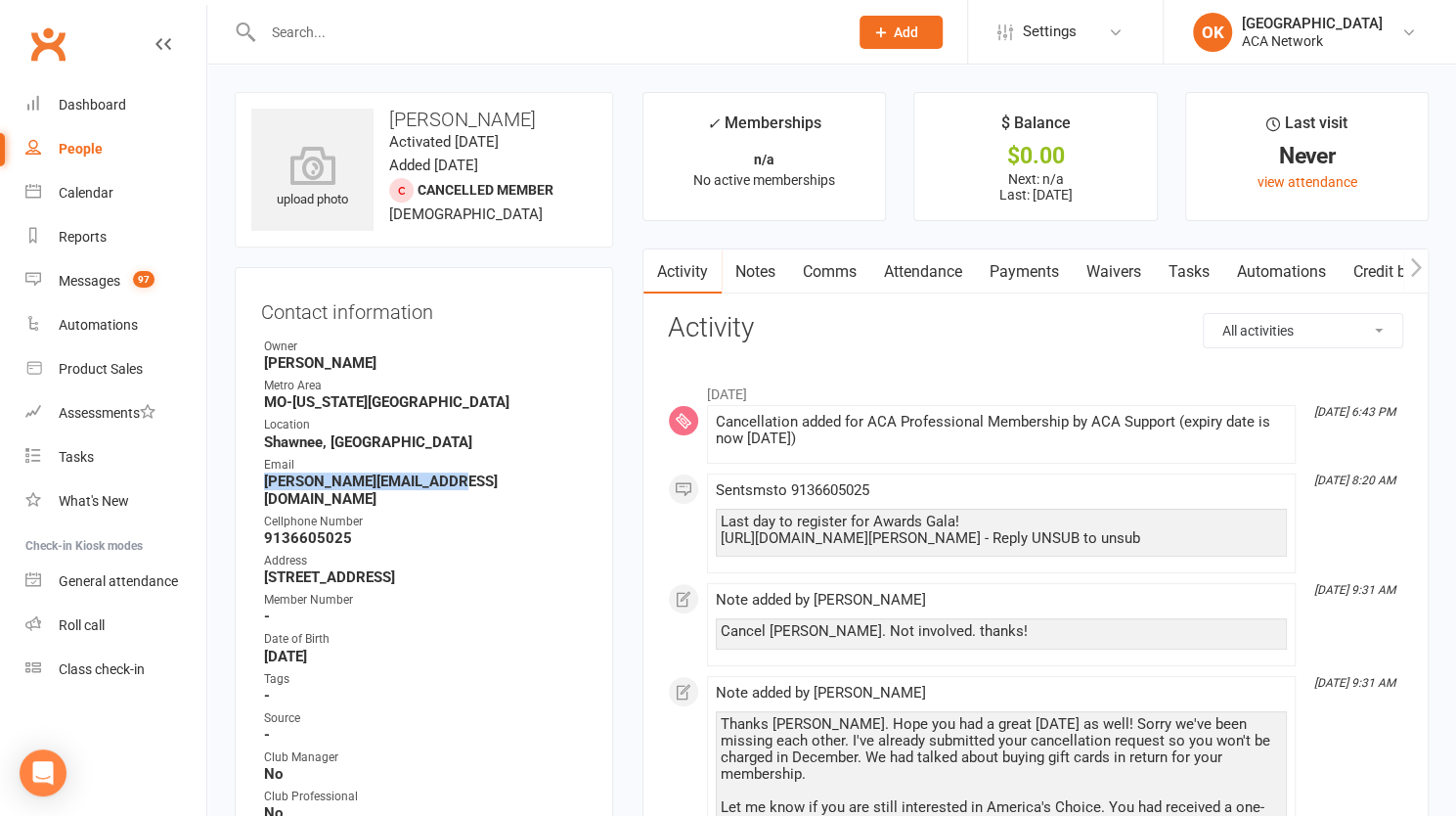
drag, startPoint x: 454, startPoint y: 481, endPoint x: 268, endPoint y: 476, distance: 186.1
click at [268, 476] on strong "[PERSON_NAME][EMAIL_ADDRESS][DOMAIN_NAME]" at bounding box center [425, 490] width 323 height 35
copy strong "[PERSON_NAME][EMAIL_ADDRESS][DOMAIN_NAME]"
click at [285, 32] on input "text" at bounding box center [545, 32] width 576 height 28
paste input "[PERSON_NAME]"
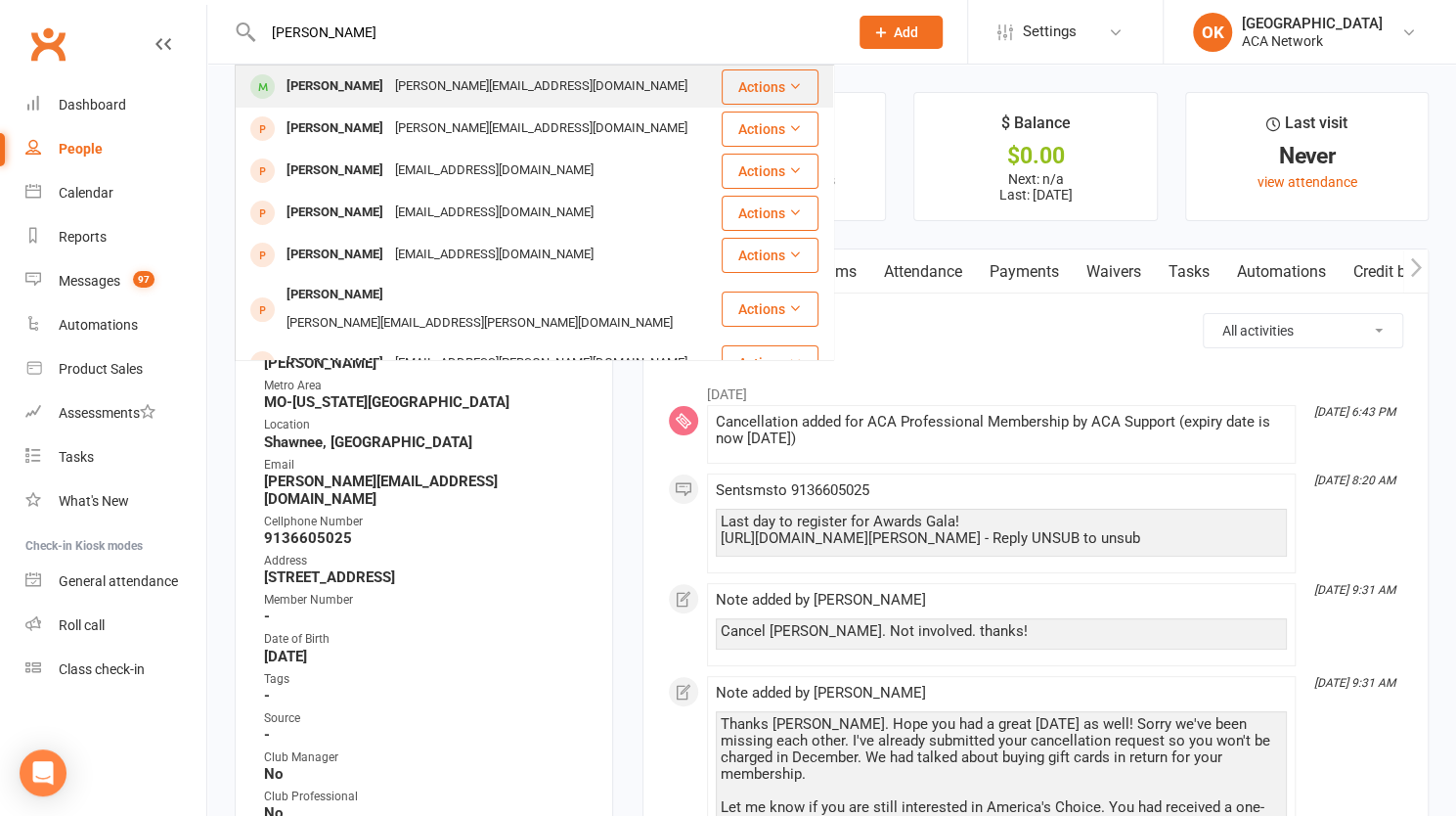
type input "[PERSON_NAME]"
click at [356, 81] on div "[PERSON_NAME]" at bounding box center [334, 87] width 108 height 29
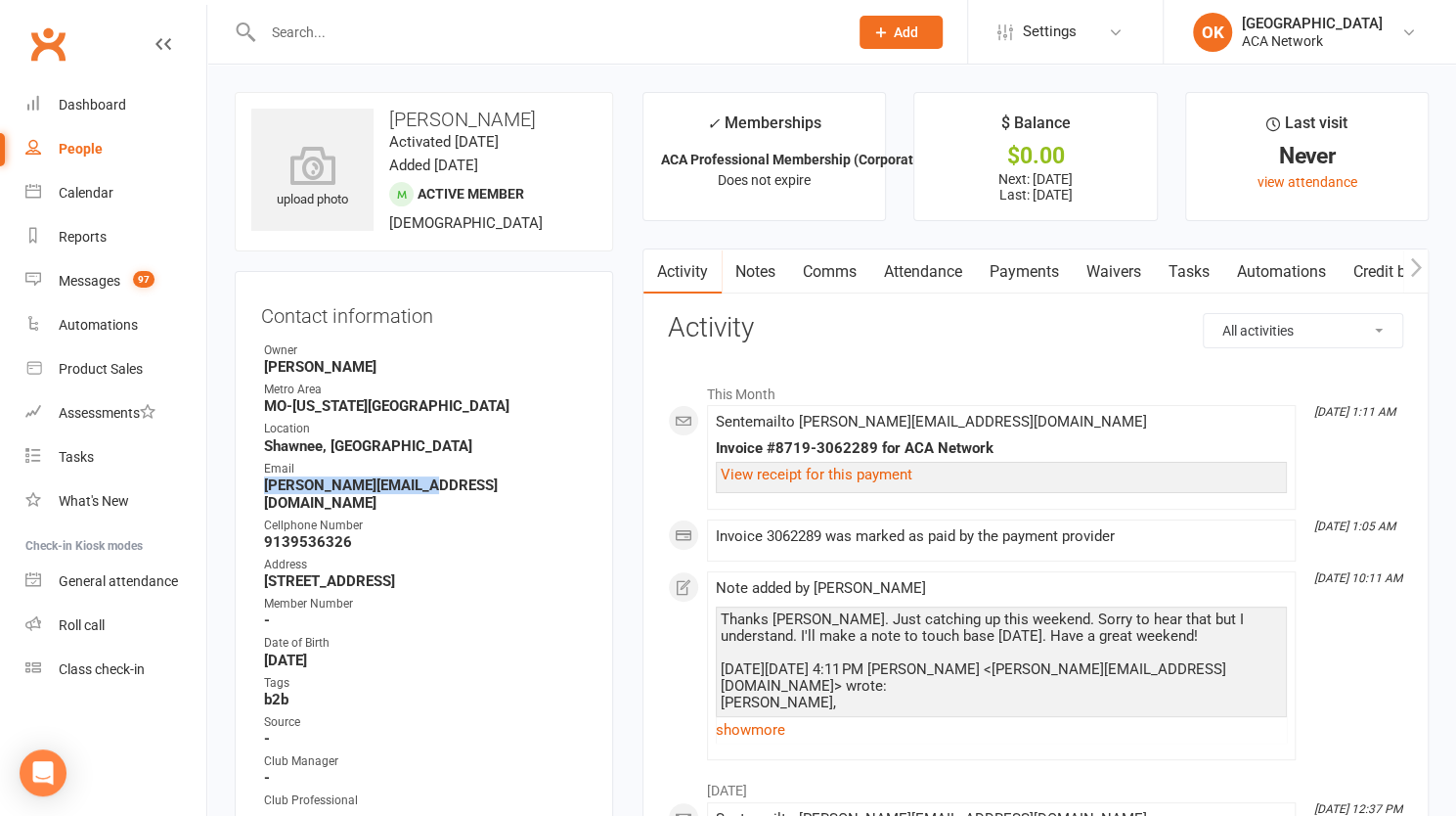
drag, startPoint x: 422, startPoint y: 485, endPoint x: 262, endPoint y: 489, distance: 160.0
click at [262, 489] on li "Email [PERSON_NAME][EMAIL_ADDRESS][DOMAIN_NAME]" at bounding box center [423, 485] width 326 height 52
drag, startPoint x: 313, startPoint y: 472, endPoint x: 448, endPoint y: 496, distance: 137.1
click at [448, 496] on ul "Owner [PERSON_NAME][GEOGRAPHIC_DATA] [GEOGRAPHIC_DATA]-[US_STATE][GEOGRAPHIC_DA…" at bounding box center [423, 662] width 326 height 642
drag, startPoint x: 428, startPoint y: 490, endPoint x: 264, endPoint y: 489, distance: 164.0
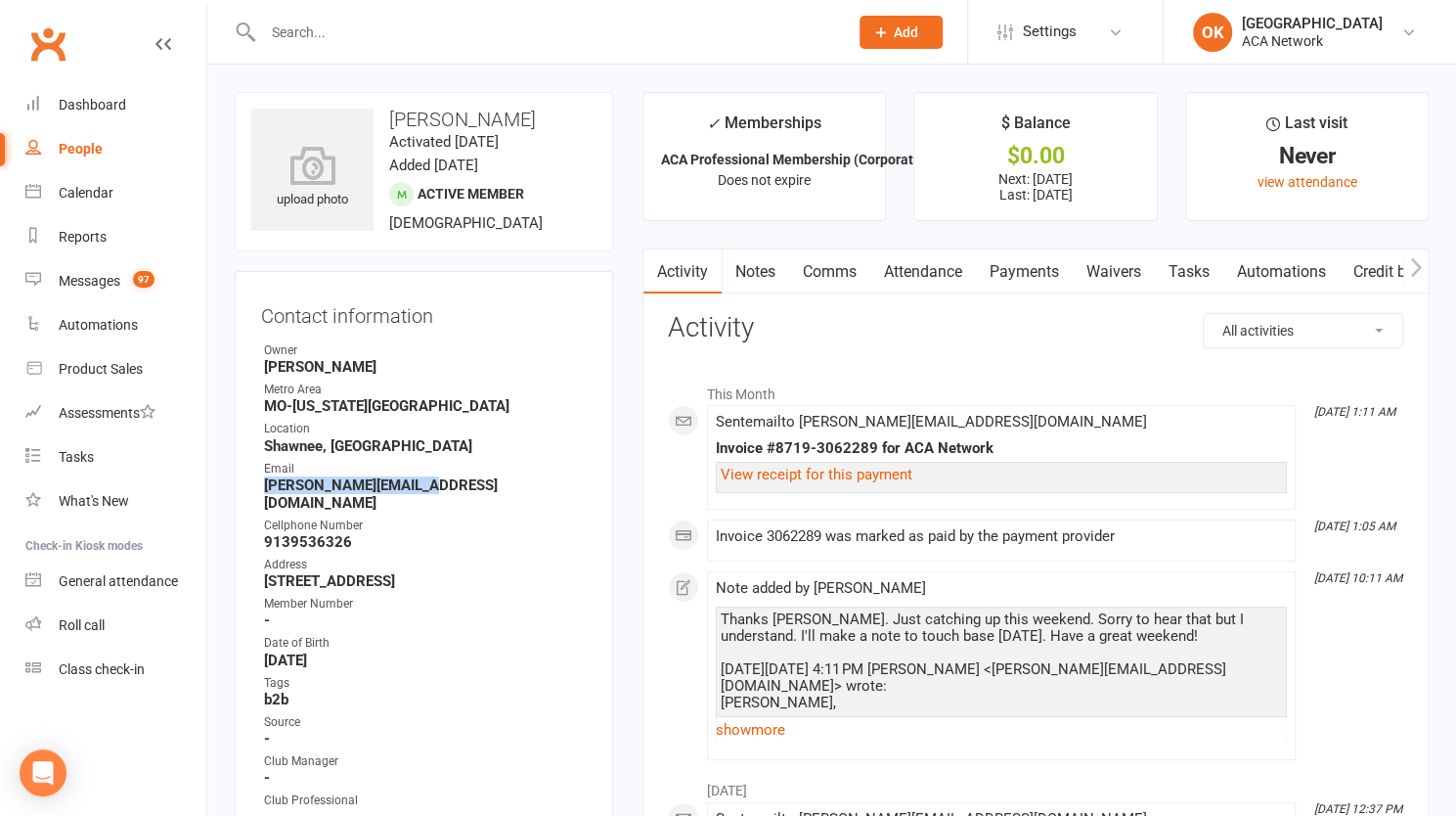
click at [264, 489] on strong "[PERSON_NAME][EMAIL_ADDRESS][DOMAIN_NAME]" at bounding box center [425, 494] width 323 height 35
copy strong "[PERSON_NAME][EMAIL_ADDRESS][DOMAIN_NAME]"
click at [334, 31] on input "text" at bounding box center [545, 32] width 576 height 28
paste input "[PERSON_NAME]"
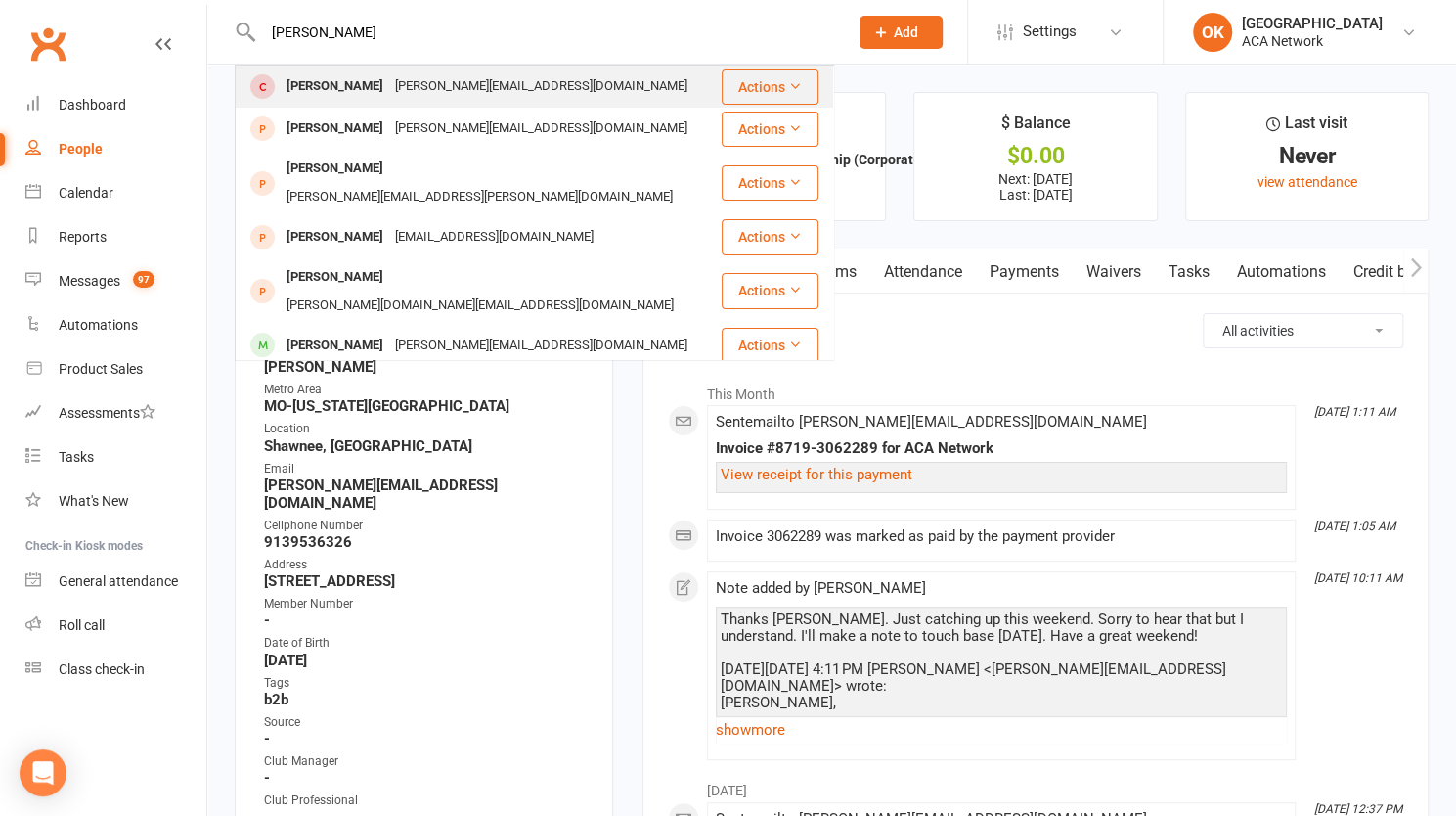
type input "[PERSON_NAME]"
click at [360, 83] on div "[PERSON_NAME]" at bounding box center [334, 87] width 108 height 29
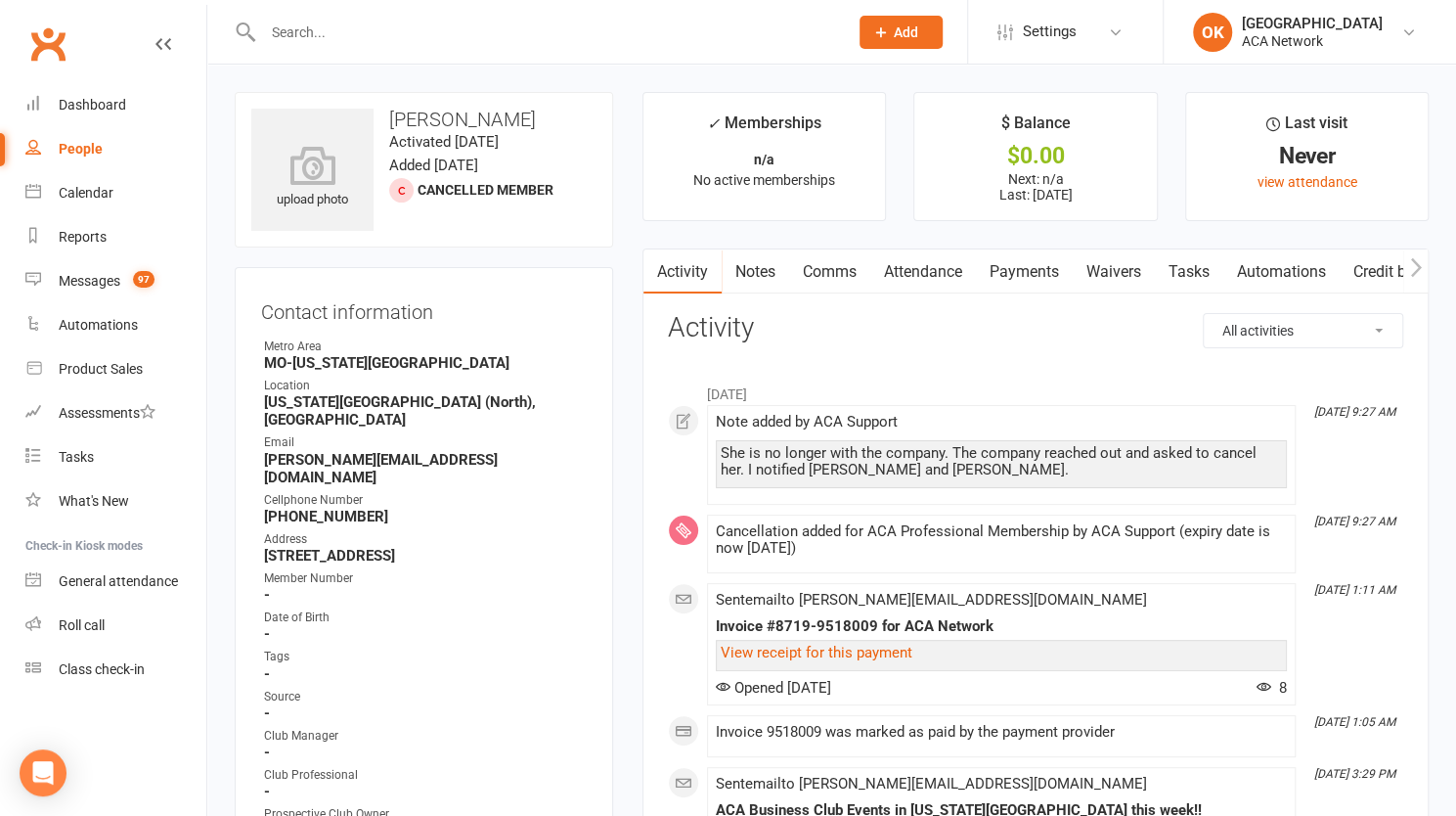
drag, startPoint x: 442, startPoint y: 437, endPoint x: 307, endPoint y: 428, distance: 135.3
click at [307, 433] on li "Email [PERSON_NAME][EMAIL_ADDRESS][DOMAIN_NAME]" at bounding box center [423, 459] width 326 height 52
copy li "[PERSON_NAME][EMAIL_ADDRESS][DOMAIN_NAME]"
click at [399, 27] on input "text" at bounding box center [545, 32] width 576 height 28
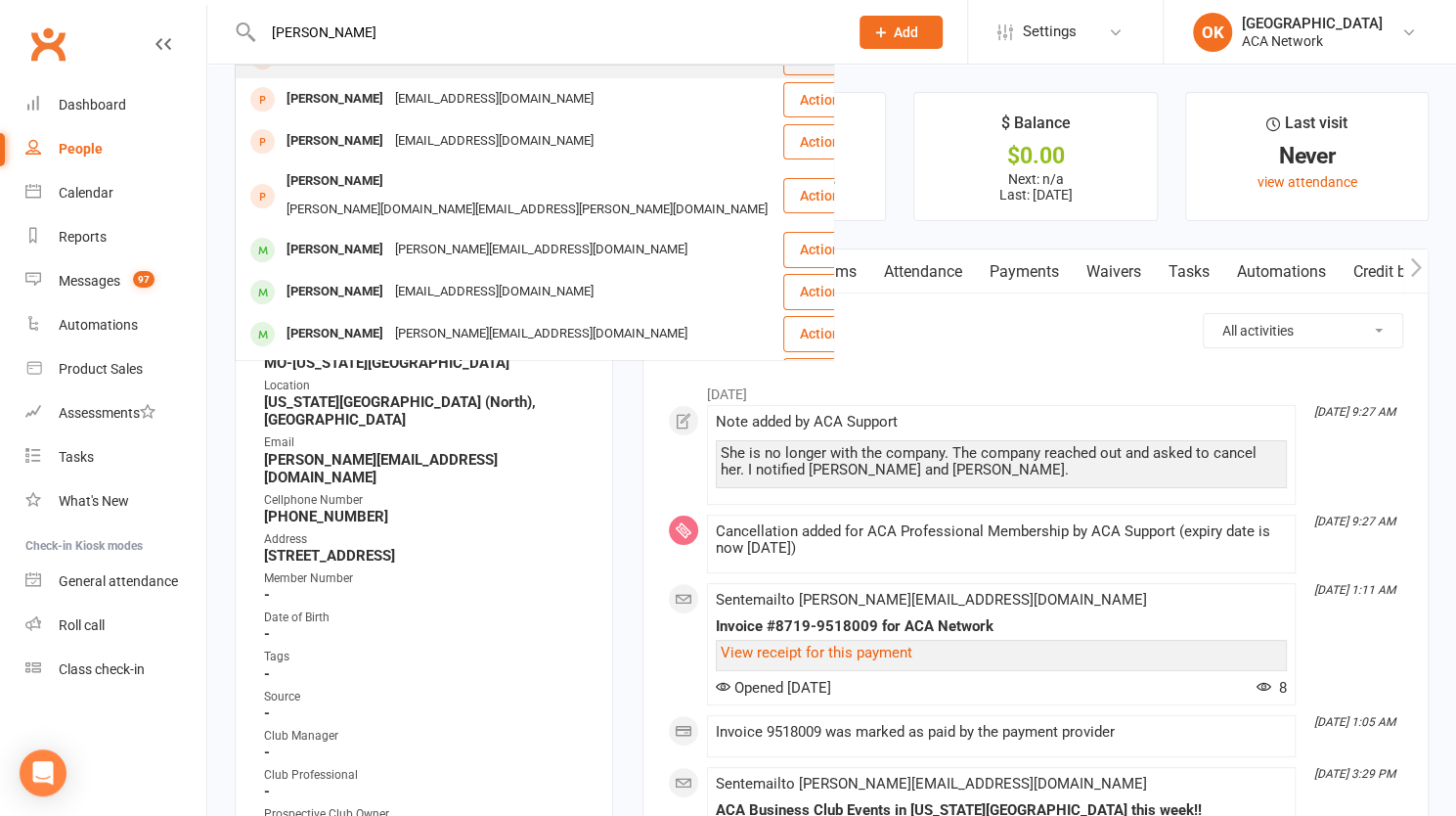
scroll to position [196, 0]
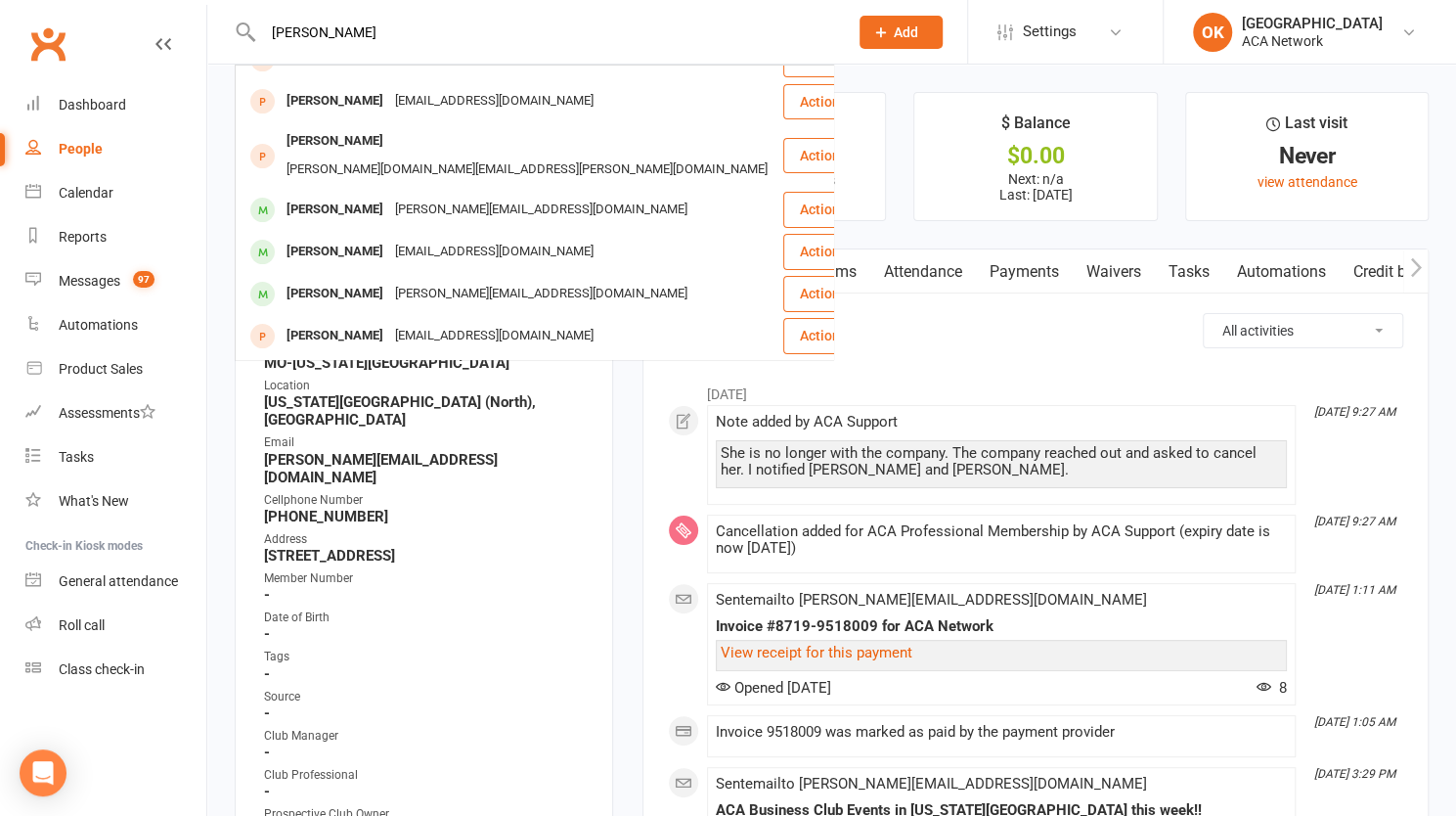
drag, startPoint x: 249, startPoint y: 40, endPoint x: 215, endPoint y: 41, distance: 34.0
click at [215, 41] on react-component "[PERSON_NAME] Rogers [EMAIL_ADDRESS][DOMAIN_NAME] Actions [PERSON_NAME] [EMAIL_…" at bounding box center [417, 31] width 834 height 64
paste input "sewicz"
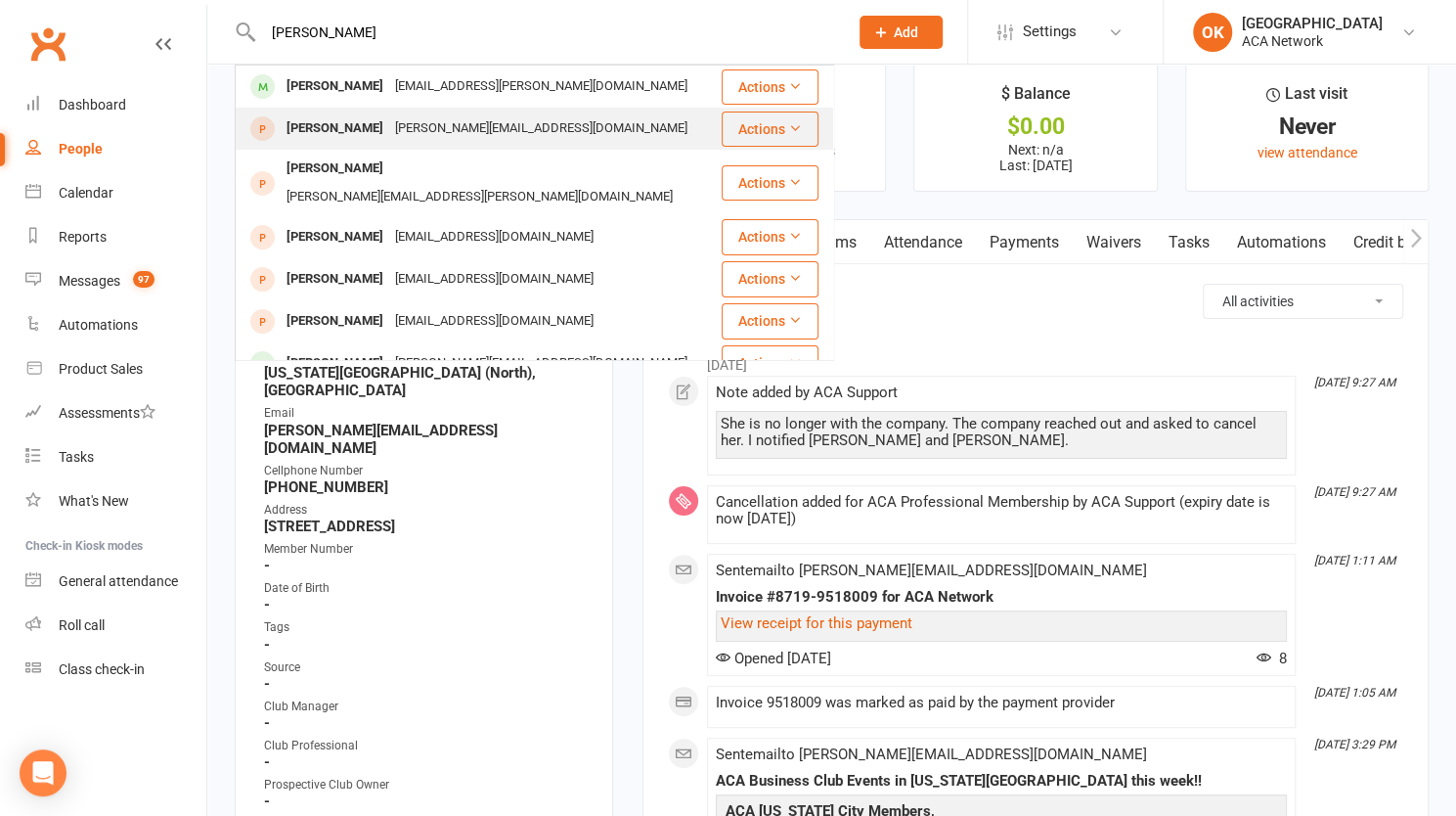
scroll to position [0, 0]
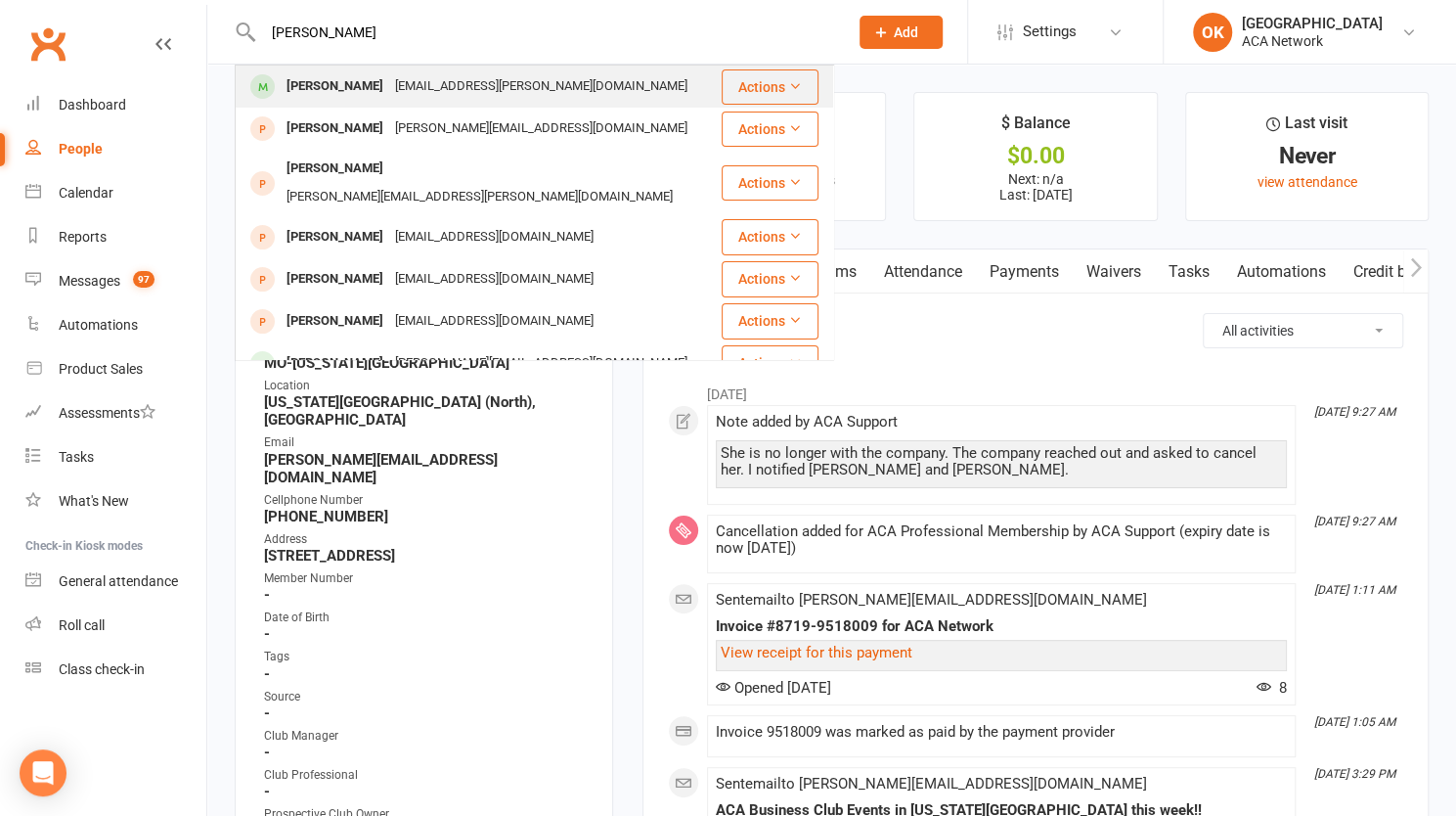
type input "[PERSON_NAME]"
click at [363, 89] on div "[PERSON_NAME]" at bounding box center [334, 87] width 108 height 29
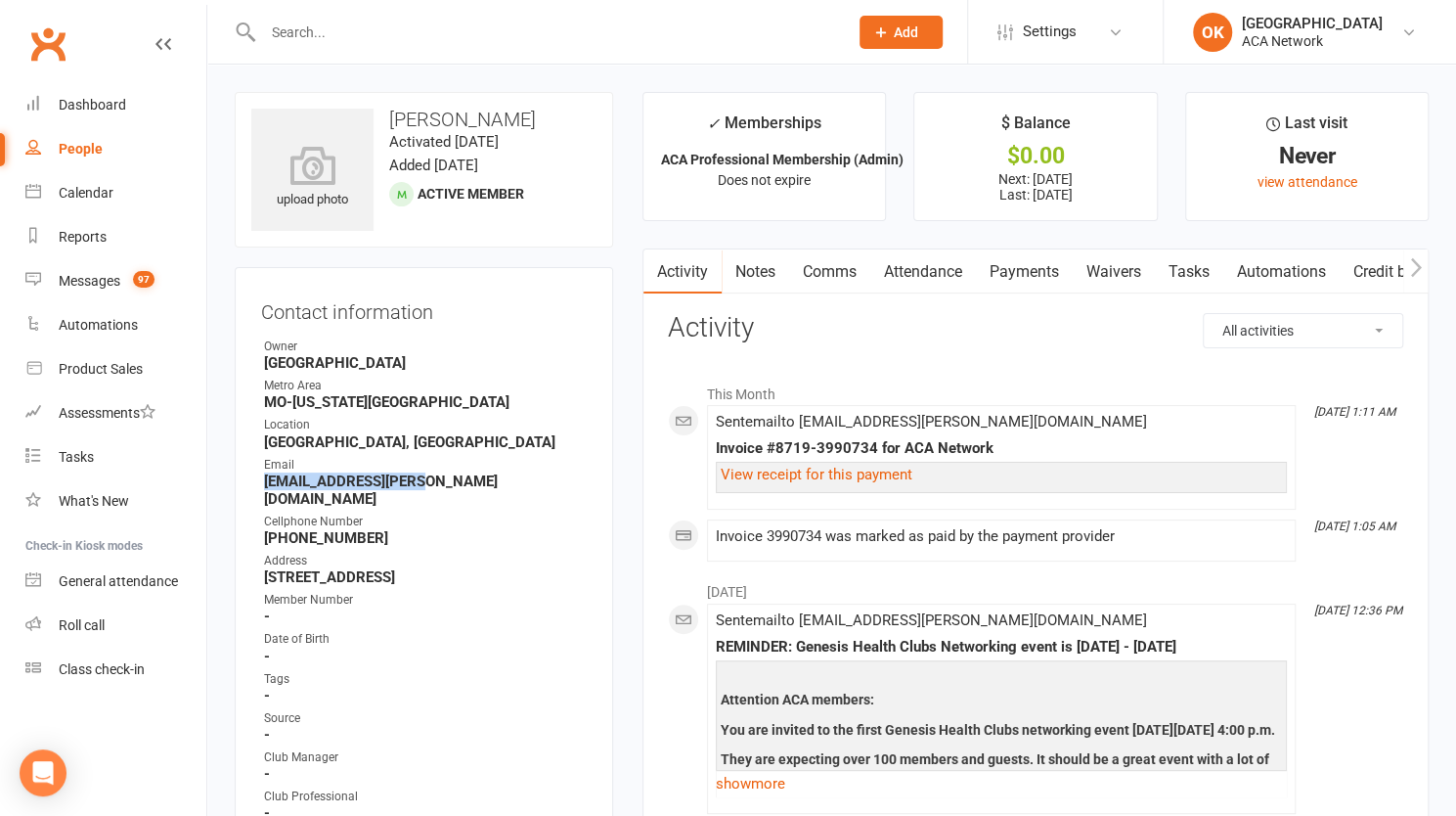
drag, startPoint x: 260, startPoint y: 478, endPoint x: 434, endPoint y: 479, distance: 174.0
click at [434, 479] on li "Email [EMAIL_ADDRESS][PERSON_NAME][DOMAIN_NAME]" at bounding box center [423, 481] width 326 height 52
click at [334, 25] on input "text" at bounding box center [545, 32] width 576 height 28
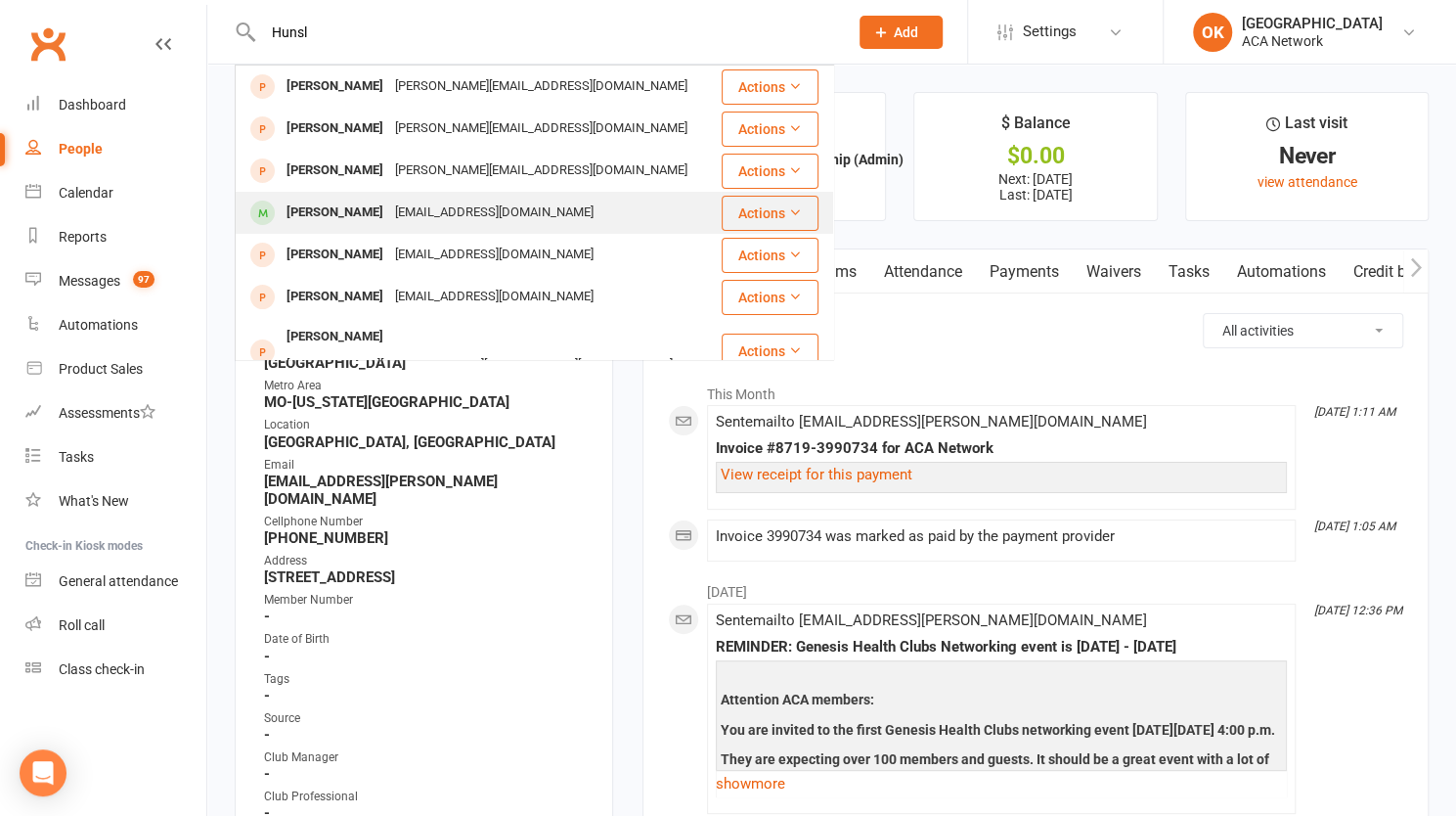
type input "Hunsl"
click at [463, 214] on div "[EMAIL_ADDRESS][DOMAIN_NAME]" at bounding box center [495, 213] width 211 height 29
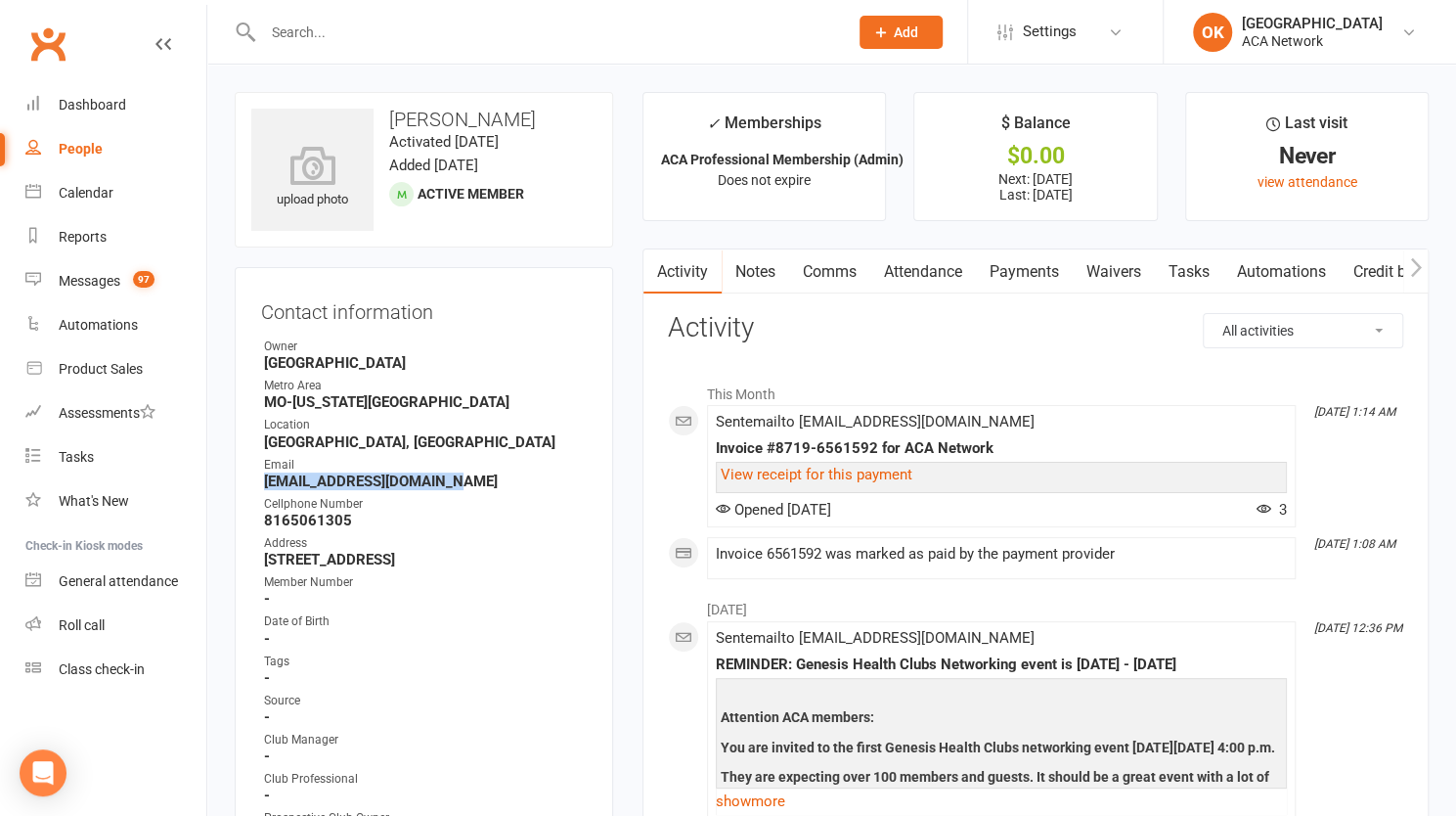
drag, startPoint x: 442, startPoint y: 480, endPoint x: 261, endPoint y: 481, distance: 181.0
click at [261, 481] on li "Email [EMAIL_ADDRESS][DOMAIN_NAME]" at bounding box center [423, 472] width 326 height 34
click at [508, 495] on div "Cellphone Number" at bounding box center [425, 504] width 323 height 19
click at [1329, 31] on div "[GEOGRAPHIC_DATA]" at bounding box center [1311, 24] width 141 height 18
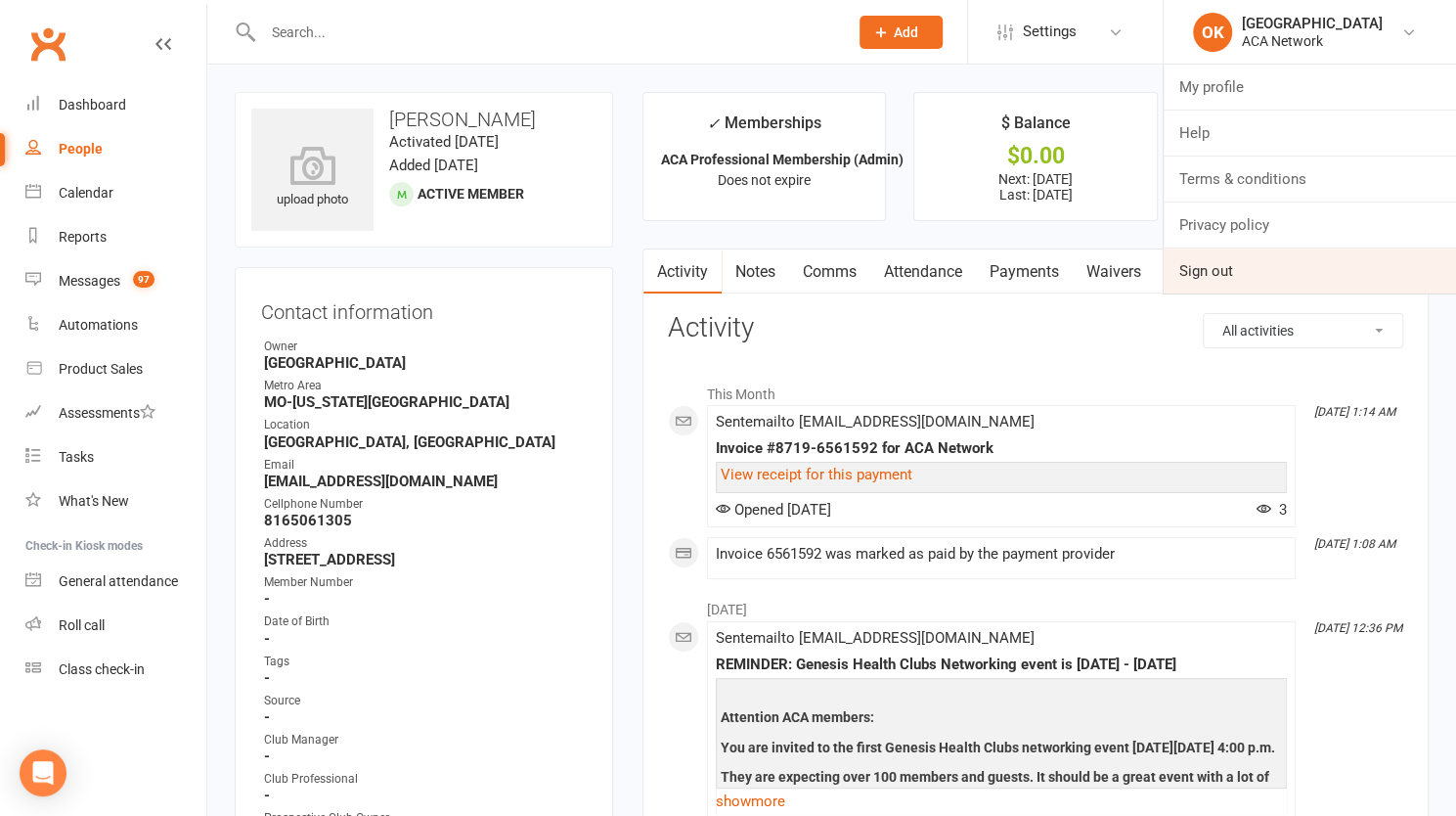
click at [1204, 267] on link "Sign out" at bounding box center [1309, 271] width 292 height 45
